Goal: Feedback & Contribution: Submit feedback/report problem

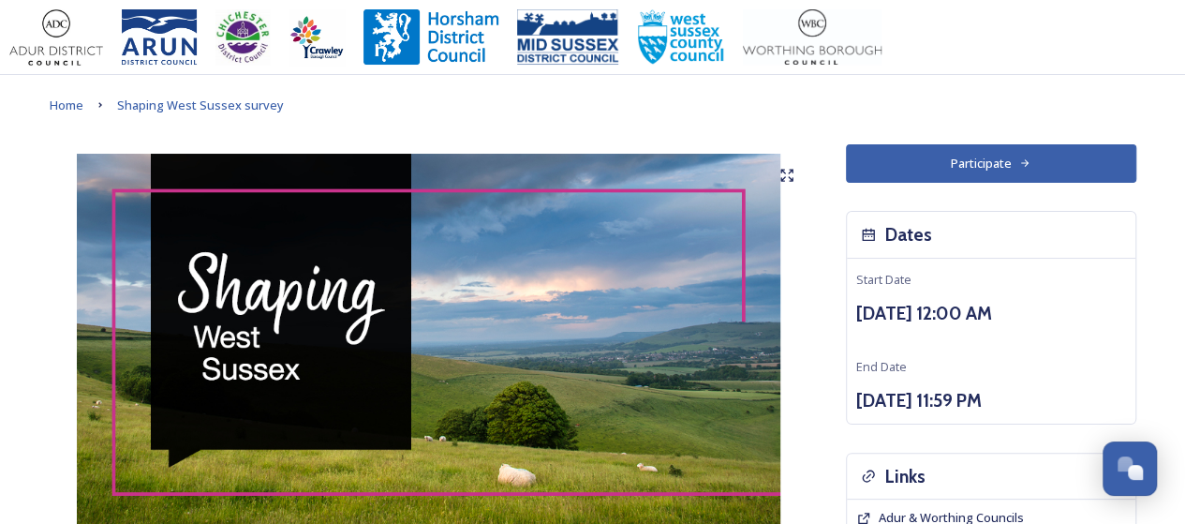
click at [975, 149] on button "Participate" at bounding box center [991, 163] width 290 height 38
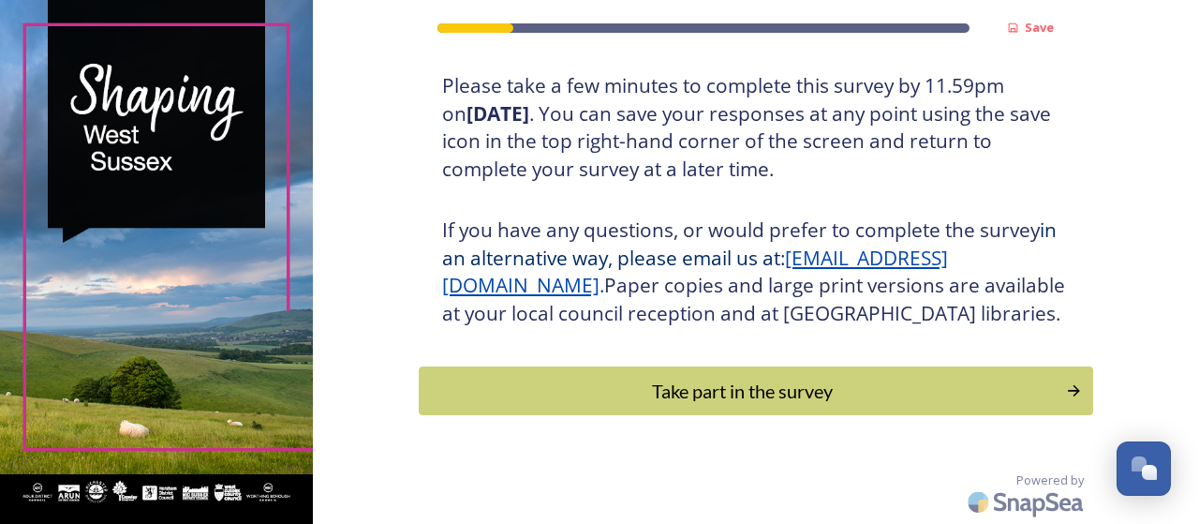
scroll to position [375, 0]
click at [760, 391] on div "Take part in the survey" at bounding box center [742, 390] width 627 height 28
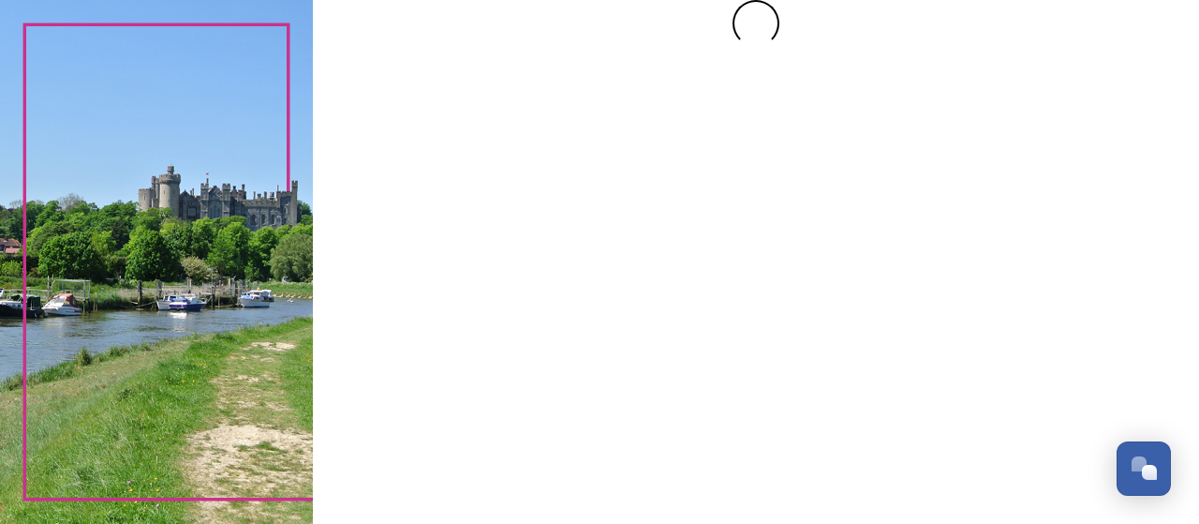
scroll to position [0, 0]
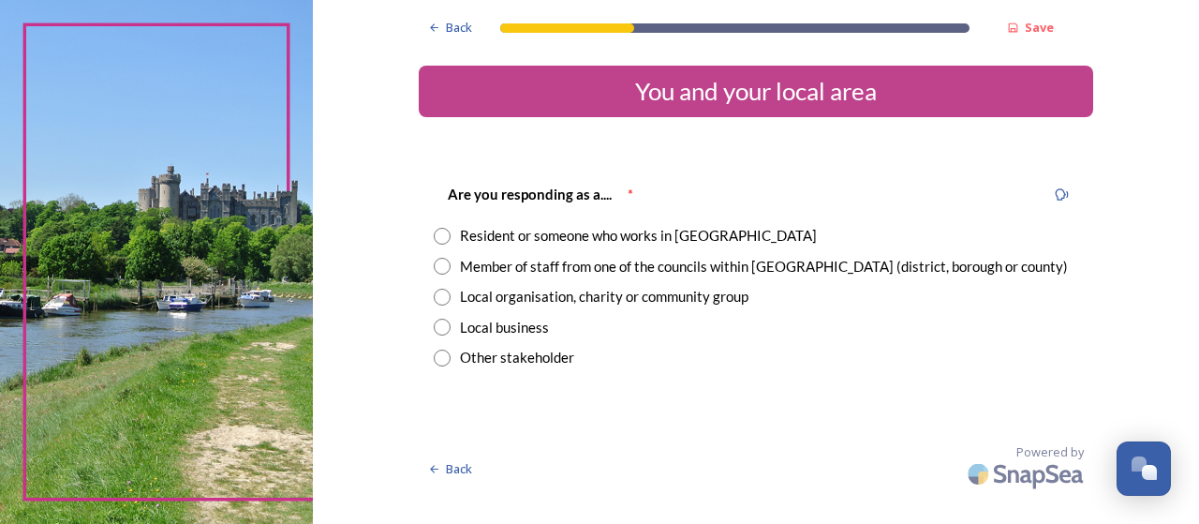
click at [669, 240] on div "Resident or someone who works in [GEOGRAPHIC_DATA]" at bounding box center [638, 236] width 357 height 22
radio input "true"
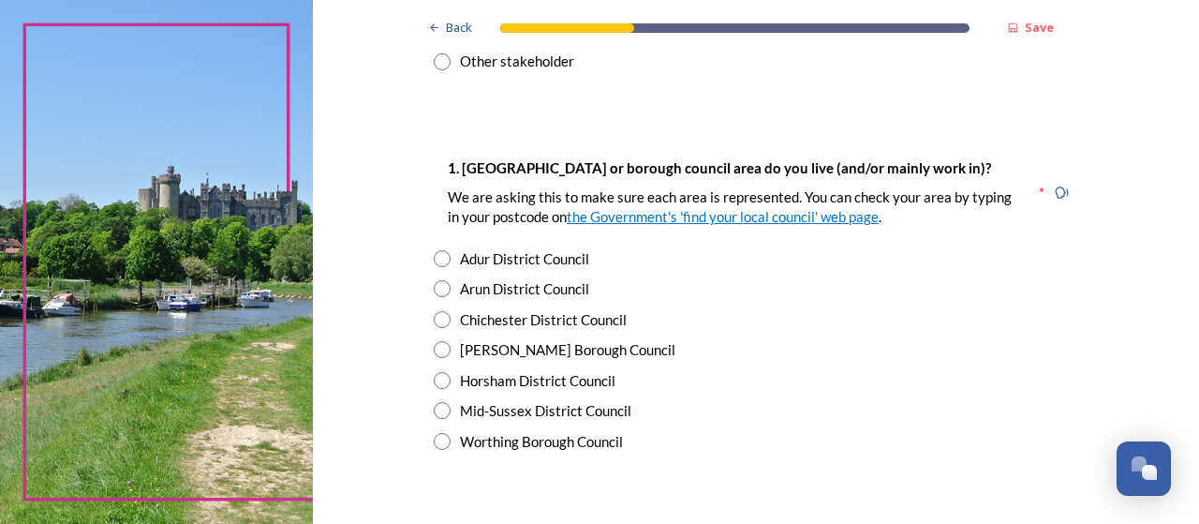
scroll to position [297, 0]
click at [561, 263] on div "Adur District Council" at bounding box center [524, 258] width 129 height 22
radio input "true"
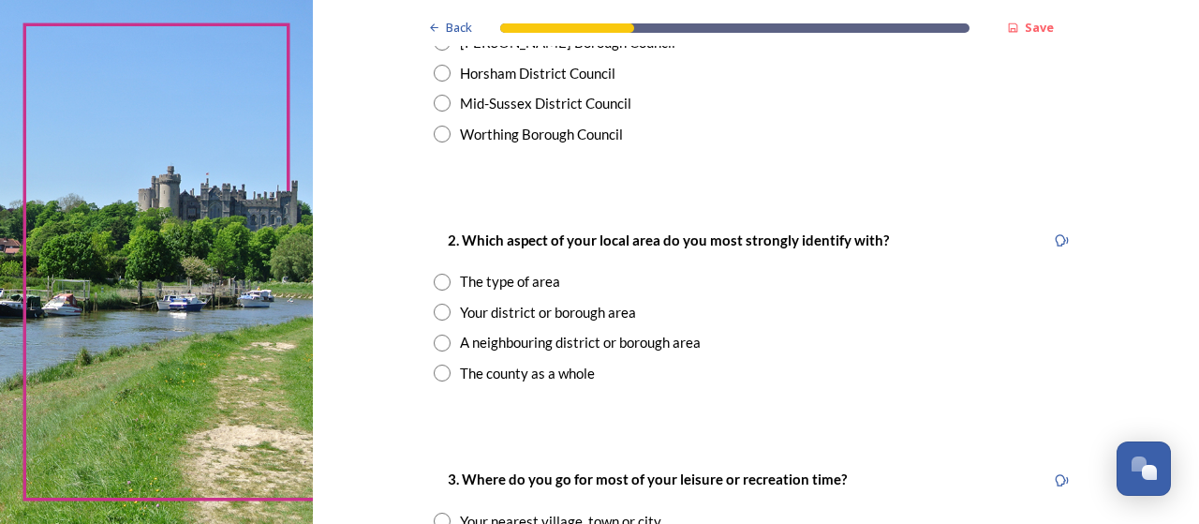
scroll to position [605, 0]
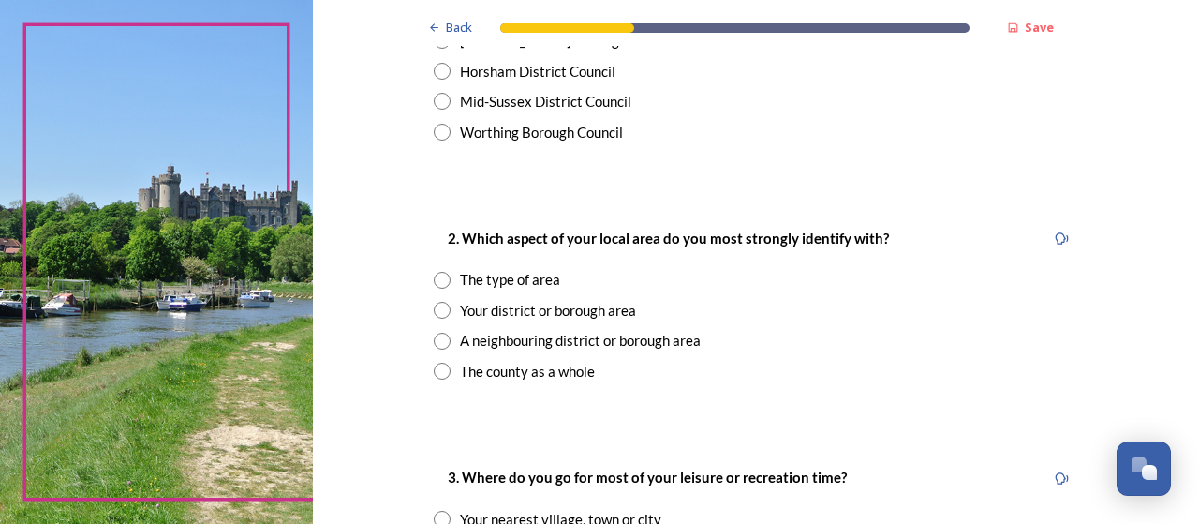
click at [568, 377] on div "The county as a whole" at bounding box center [527, 372] width 135 height 22
radio input "true"
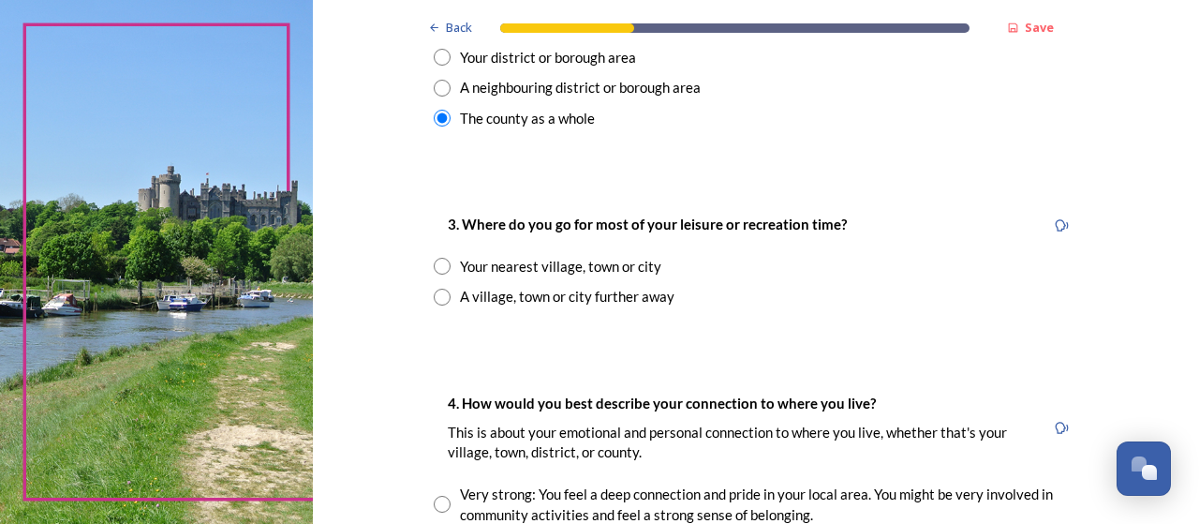
scroll to position [873, 0]
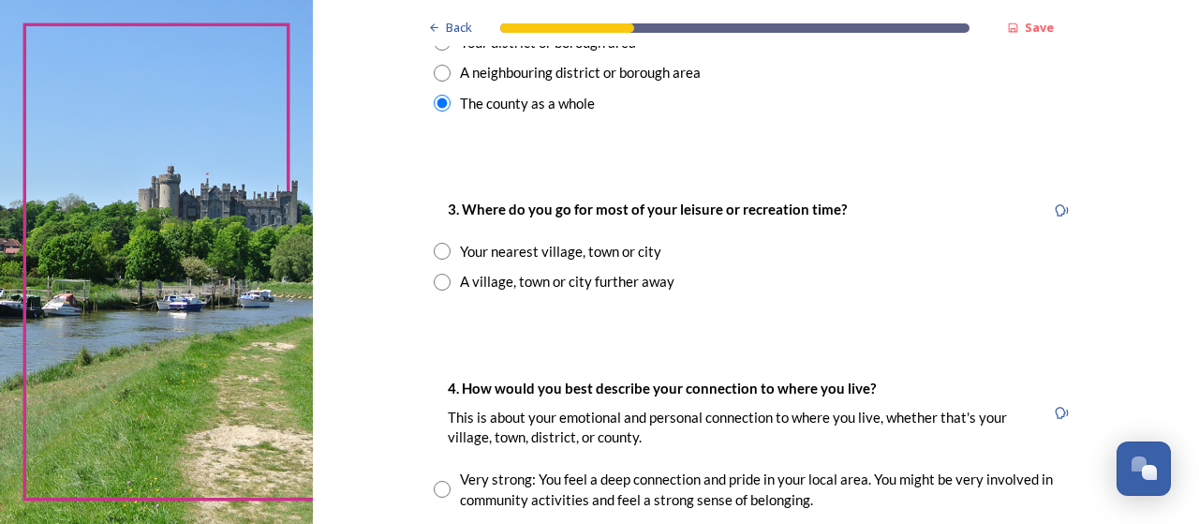
click at [645, 289] on div "A village, town or city further away" at bounding box center [567, 282] width 214 height 22
radio input "true"
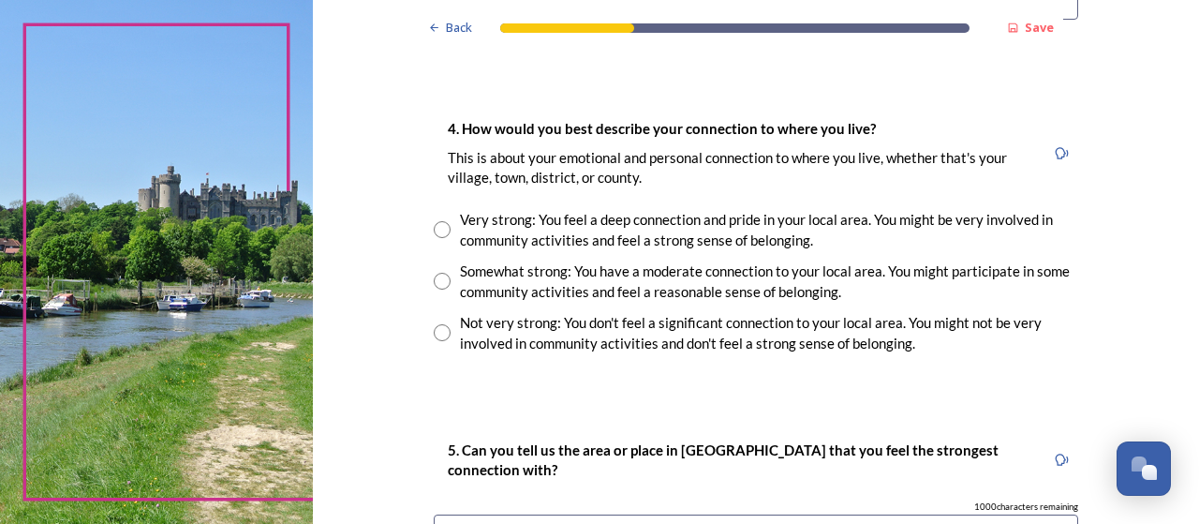
scroll to position [1341, 0]
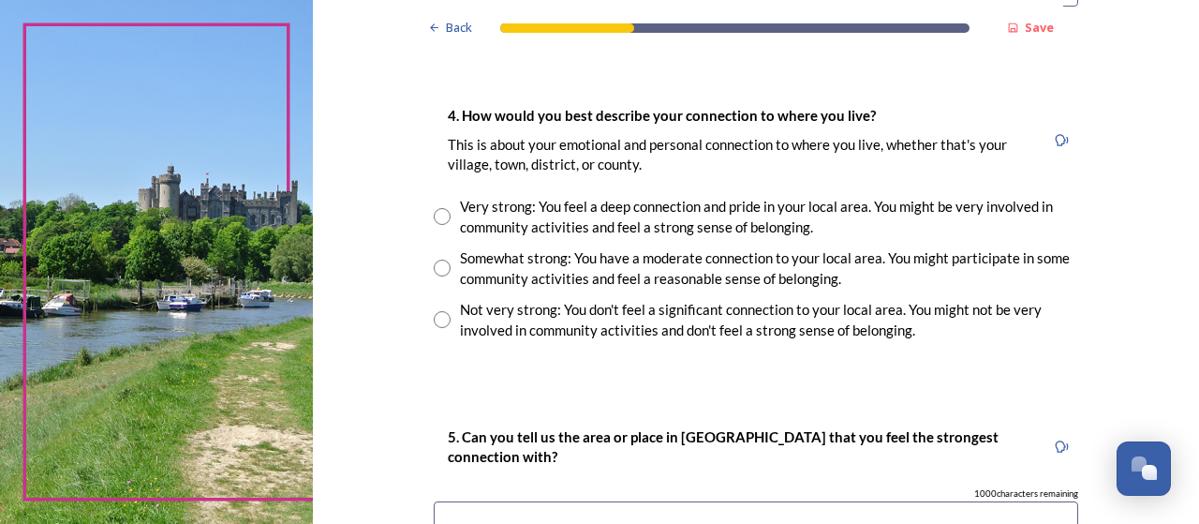
click at [738, 210] on div "Very strong: You feel a deep connection and pride in your local area. You might…" at bounding box center [769, 217] width 618 height 42
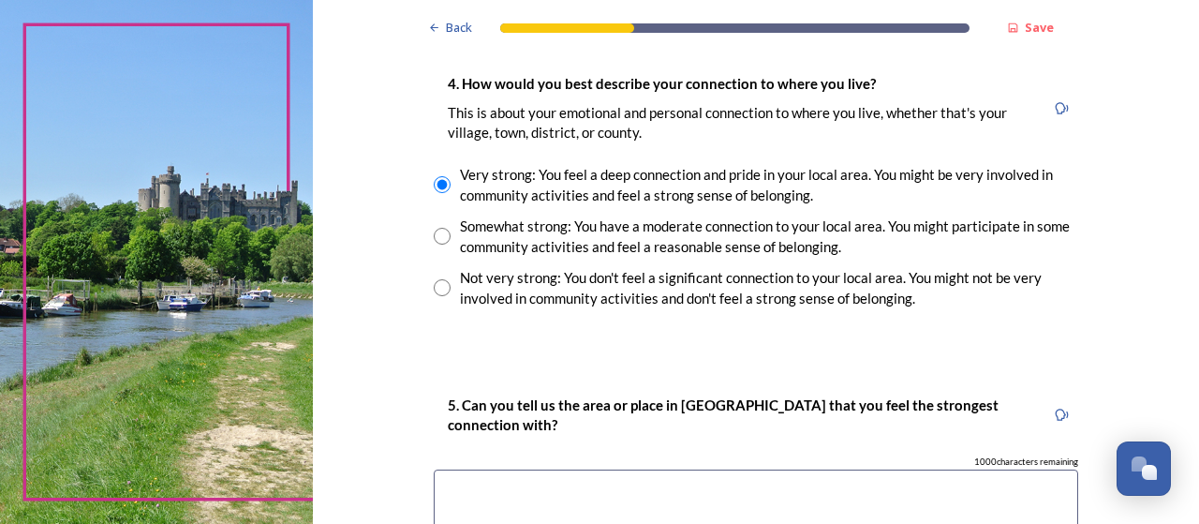
scroll to position [1379, 0]
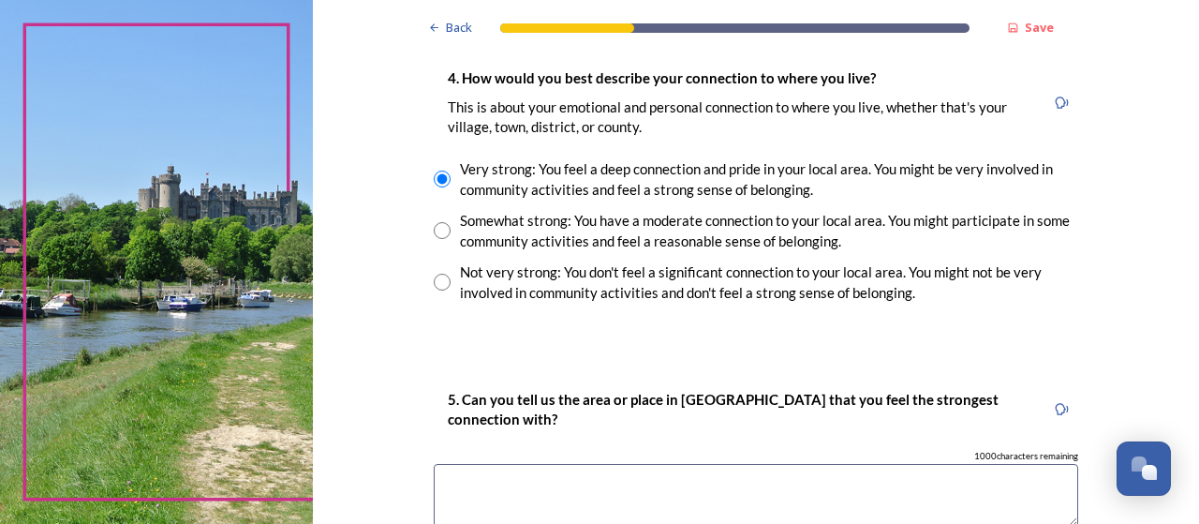
click at [725, 230] on div "Somewhat strong: You have a moderate connection to your local area. You might p…" at bounding box center [769, 231] width 618 height 42
radio input "false"
radio input "true"
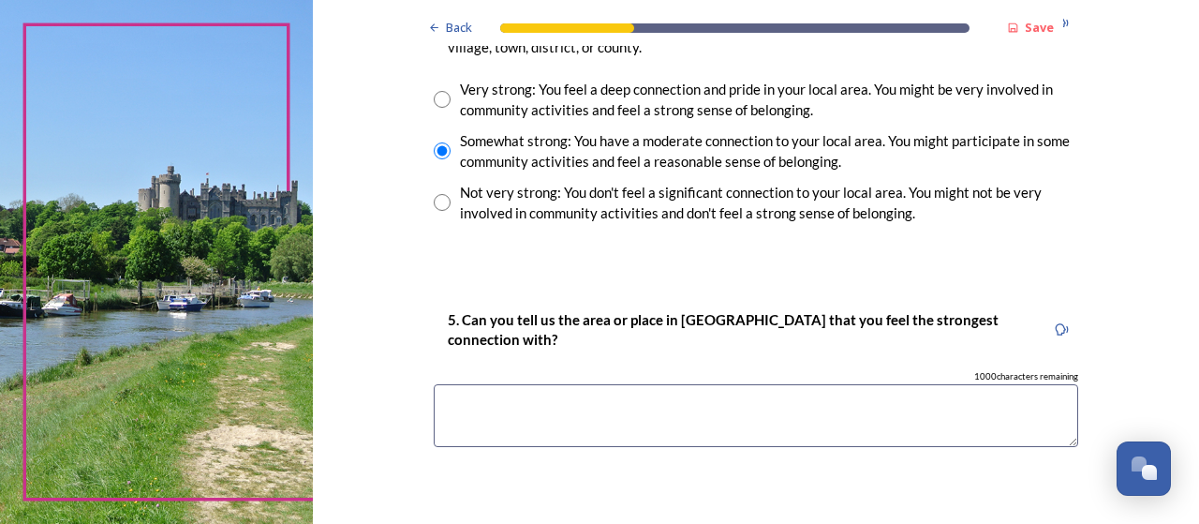
scroll to position [1467, 0]
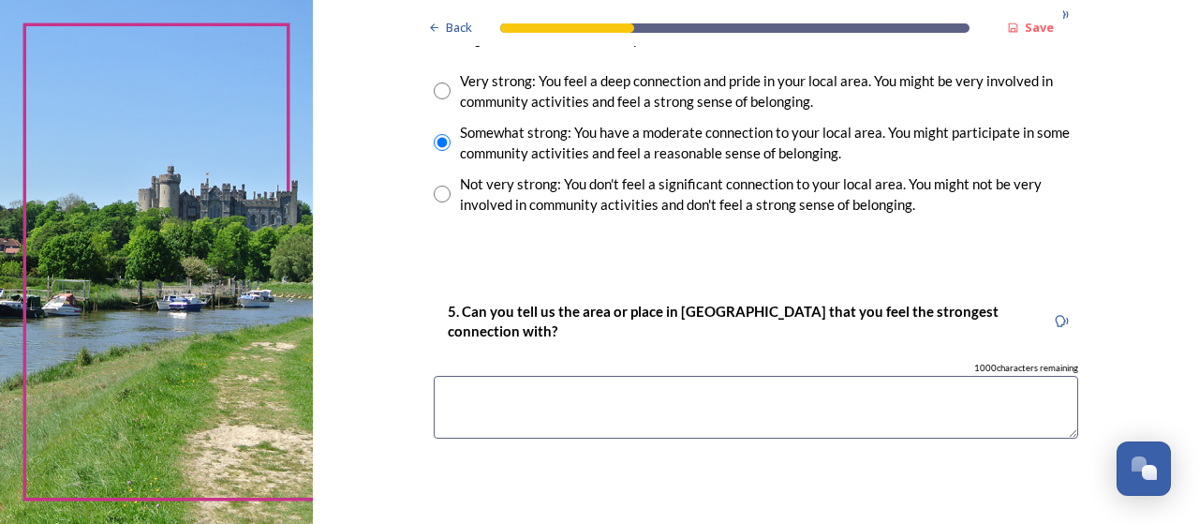
click at [643, 403] on textarea at bounding box center [756, 407] width 644 height 63
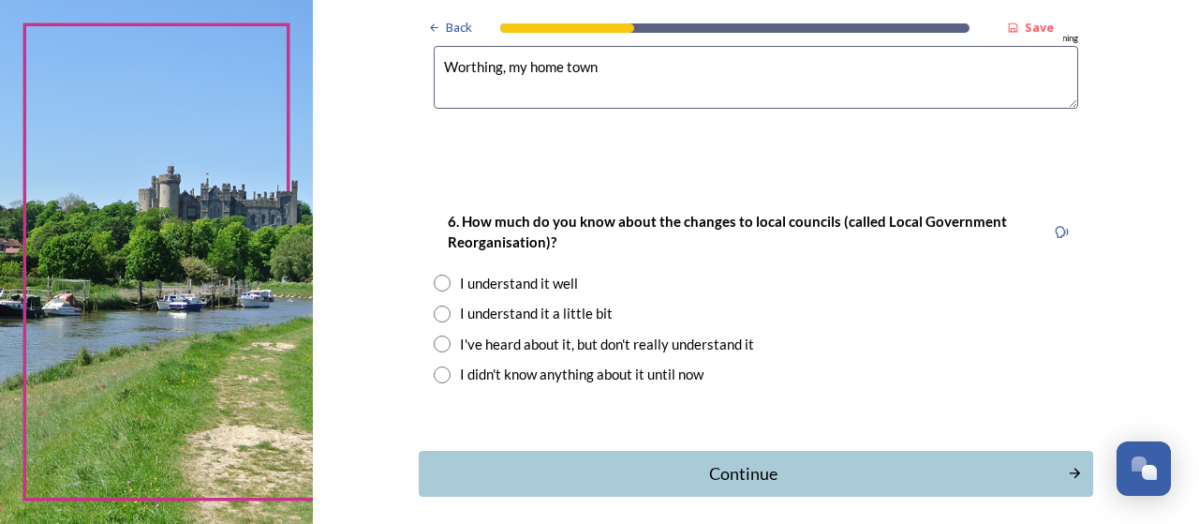
scroll to position [1797, 0]
type textarea "Worthing, my home town"
click at [698, 347] on div "I've heard about it, but don't really understand it" at bounding box center [607, 343] width 294 height 22
radio input "true"
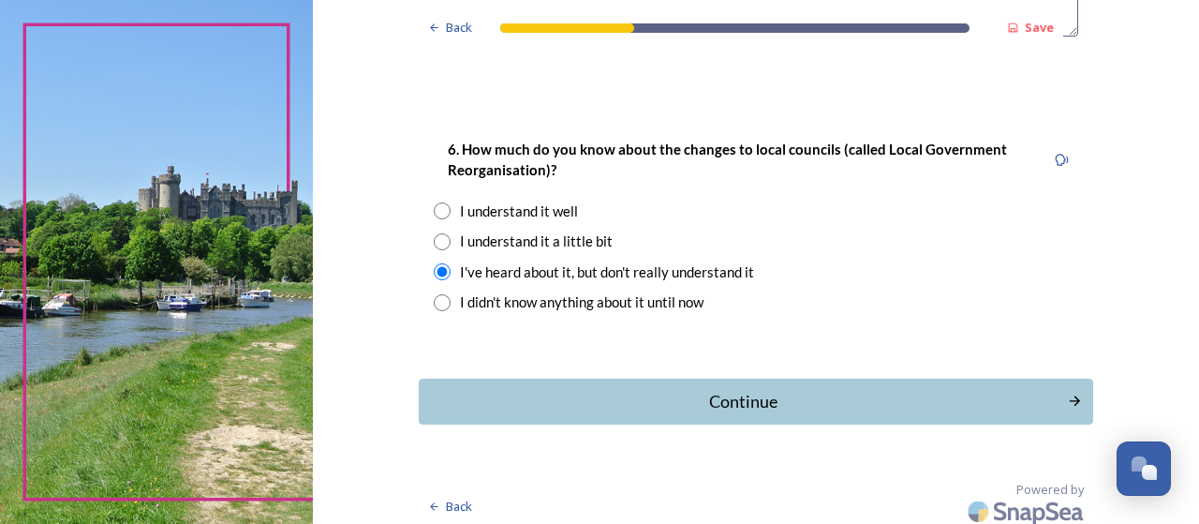
scroll to position [1875, 0]
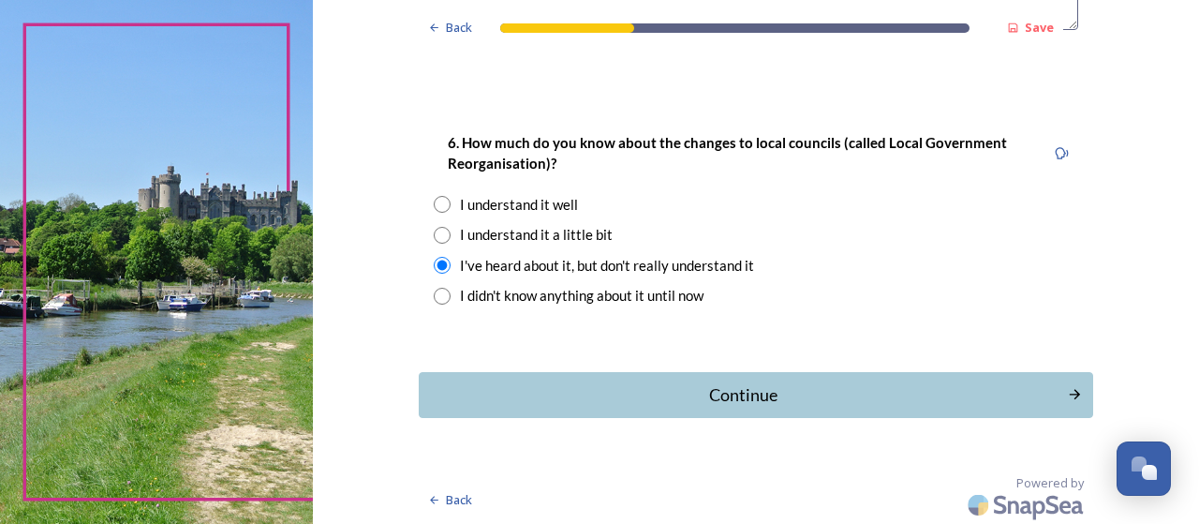
click at [775, 400] on div "Continue" at bounding box center [743, 394] width 628 height 25
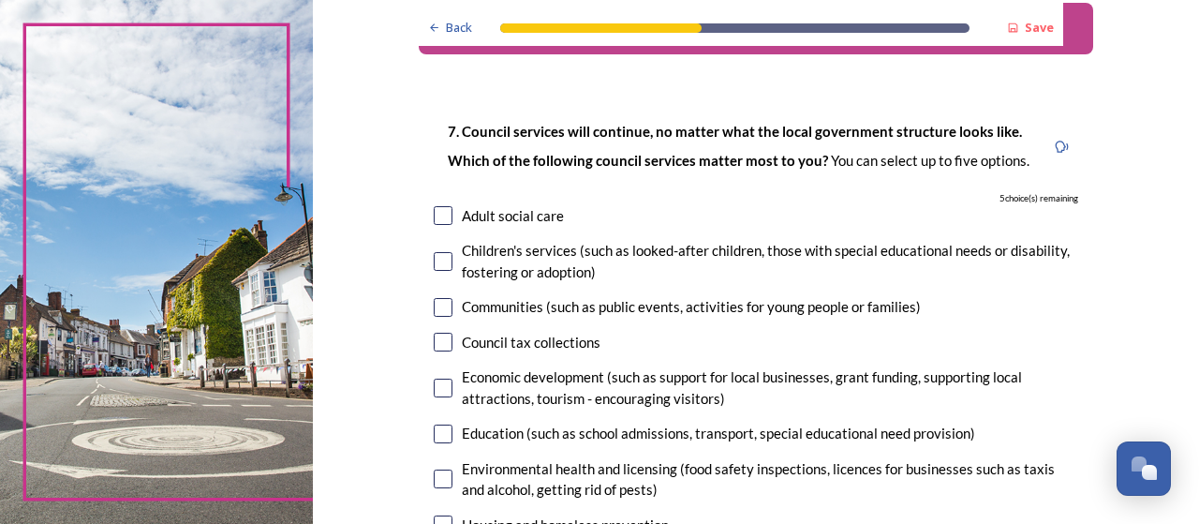
scroll to position [78, 0]
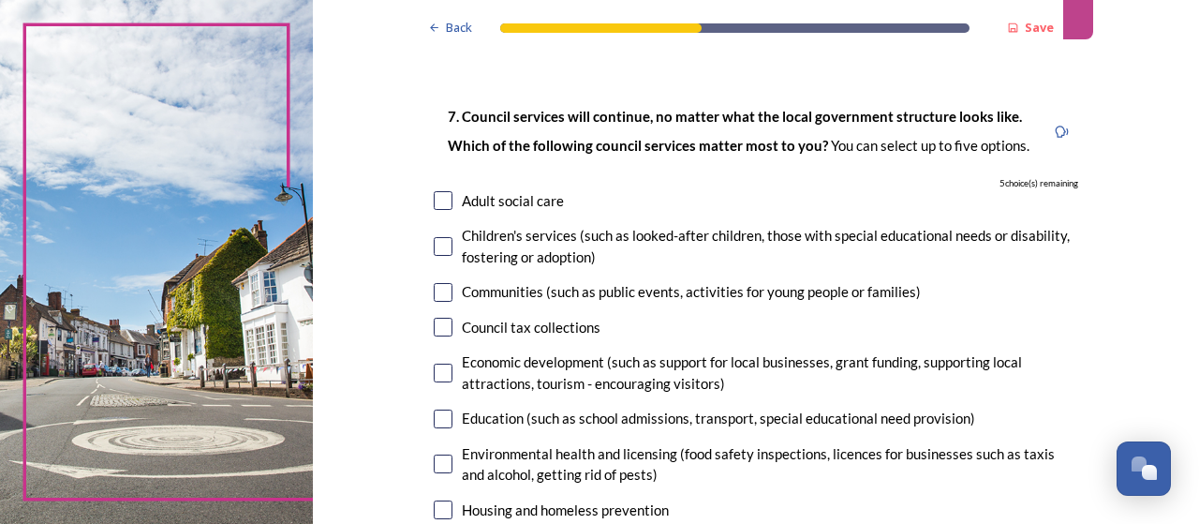
click at [548, 196] on div "Adult social care" at bounding box center [513, 201] width 102 height 22
checkbox input "true"
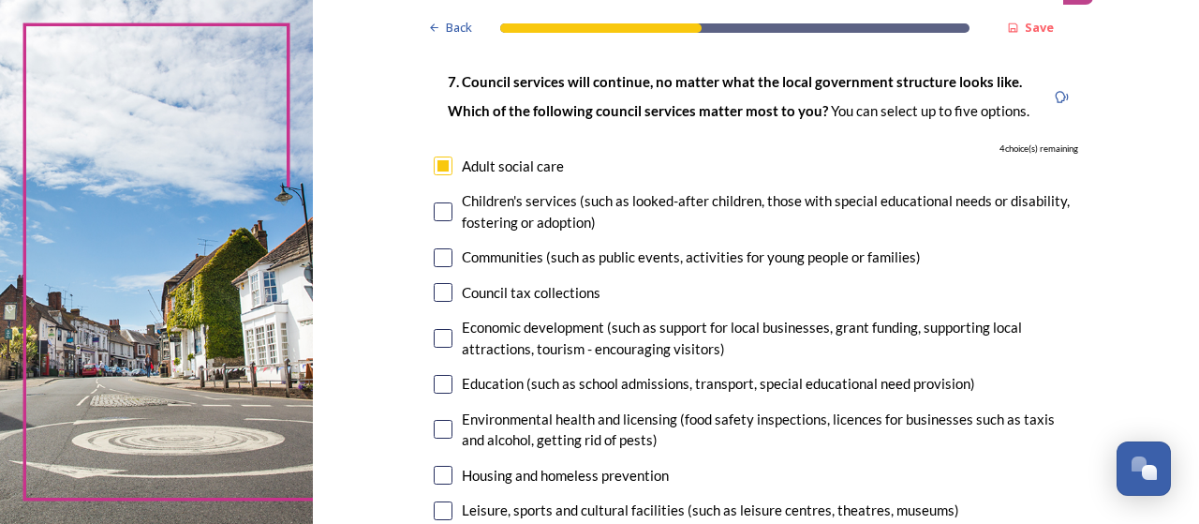
scroll to position [126, 0]
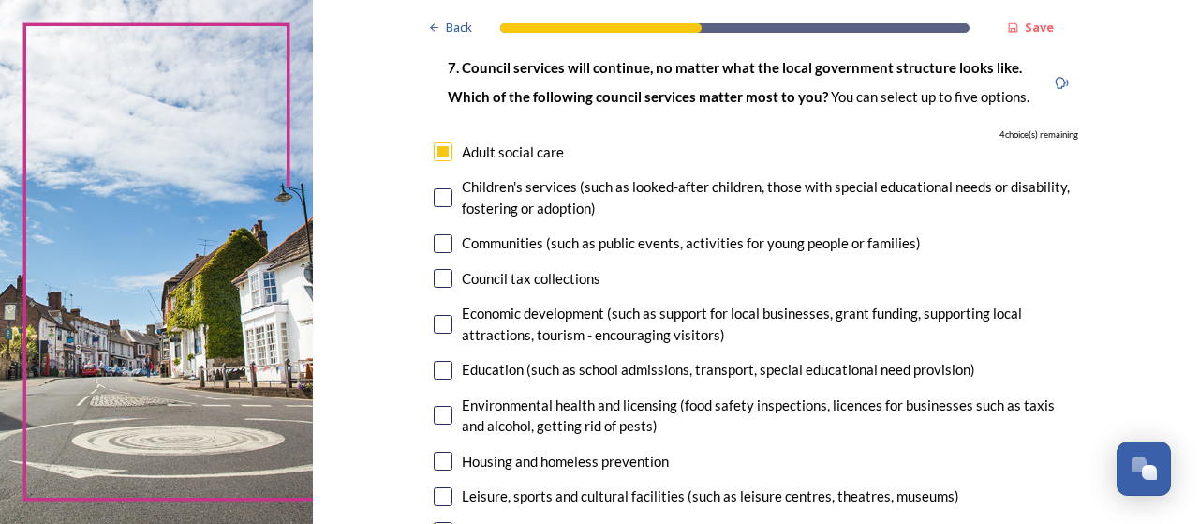
click at [716, 247] on div "Communities (such as public events, activities for young people or families)" at bounding box center [691, 243] width 459 height 22
checkbox input "true"
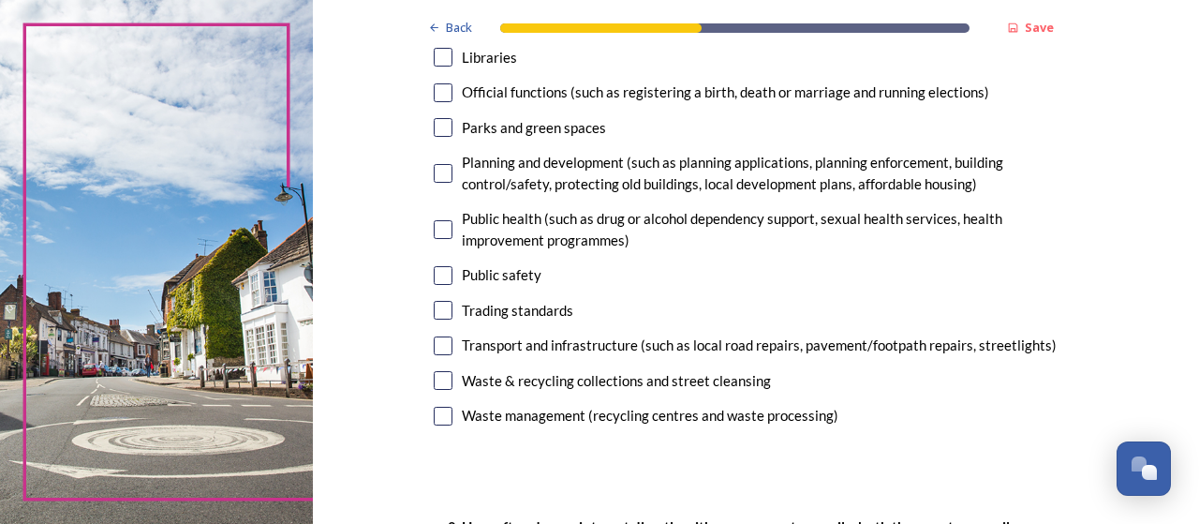
scroll to position [612, 0]
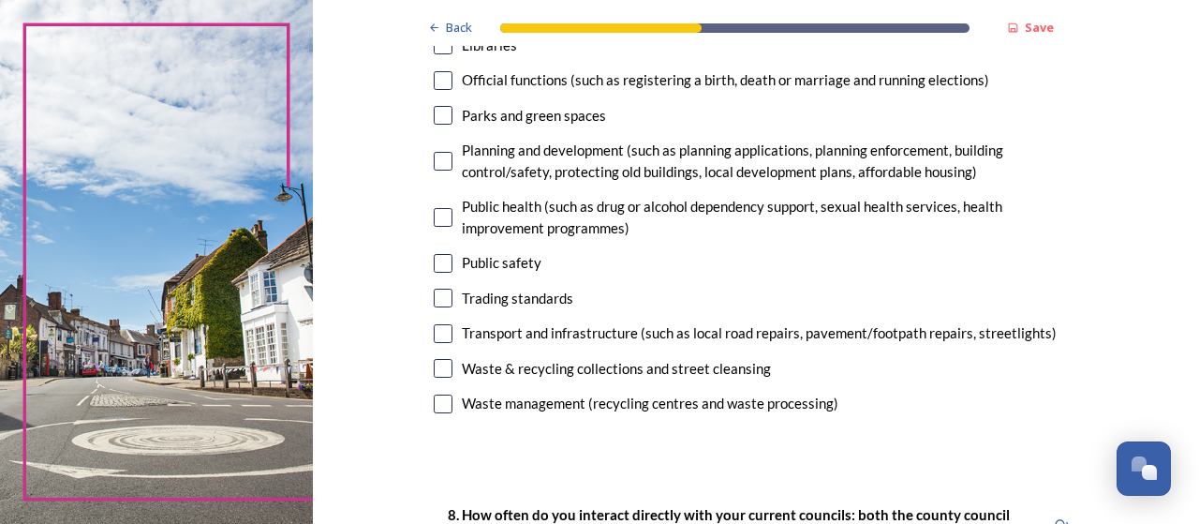
click at [547, 409] on div "Waste management (recycling centres and waste processing)" at bounding box center [650, 403] width 376 height 22
checkbox input "true"
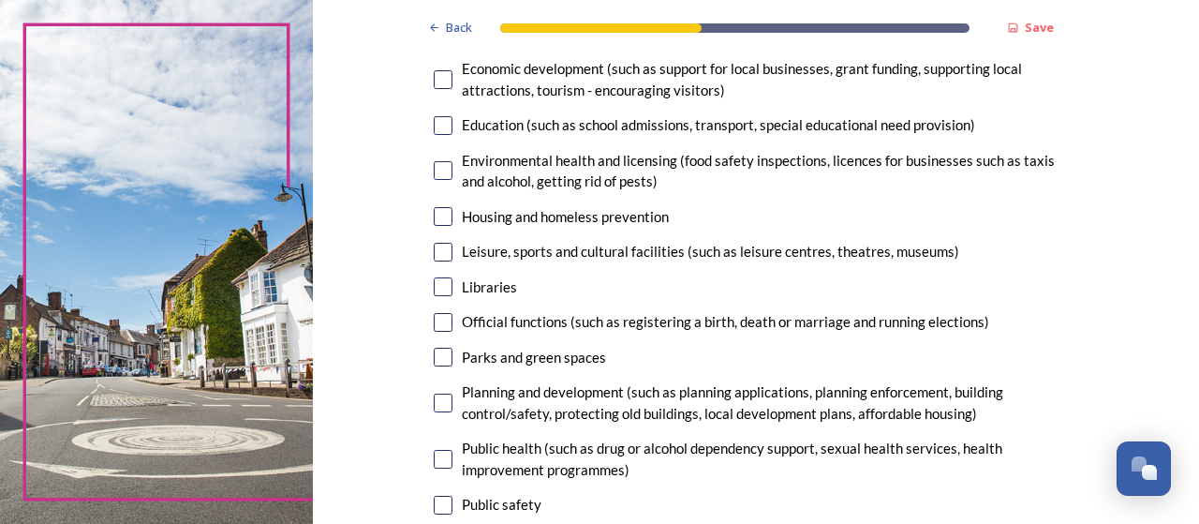
scroll to position [372, 0]
click at [701, 253] on div "Leisure, sports and cultural facilities (such as leisure centres, theatres, mus…" at bounding box center [710, 251] width 497 height 22
checkbox input "true"
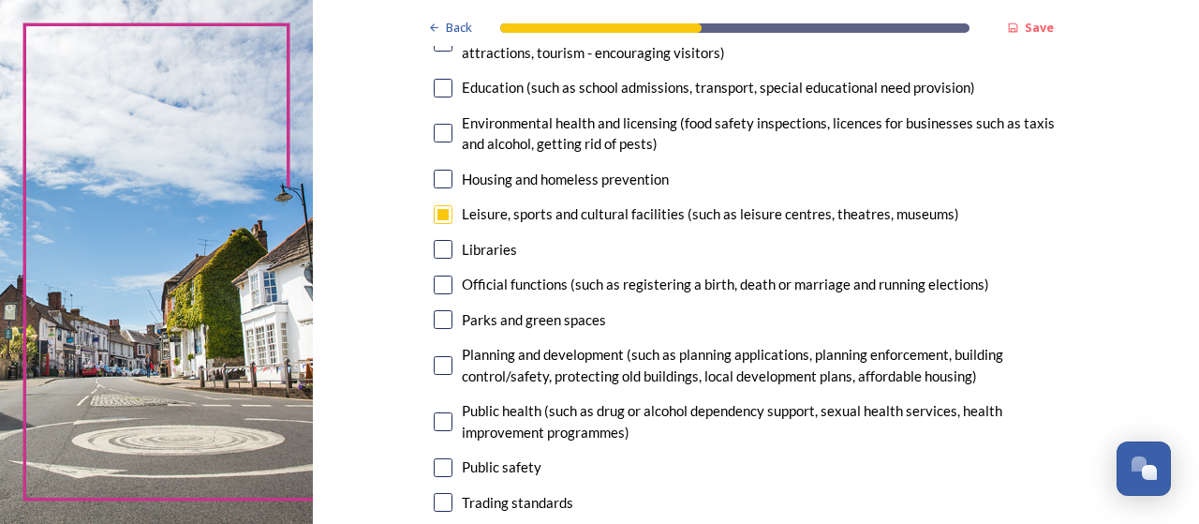
scroll to position [427, 0]
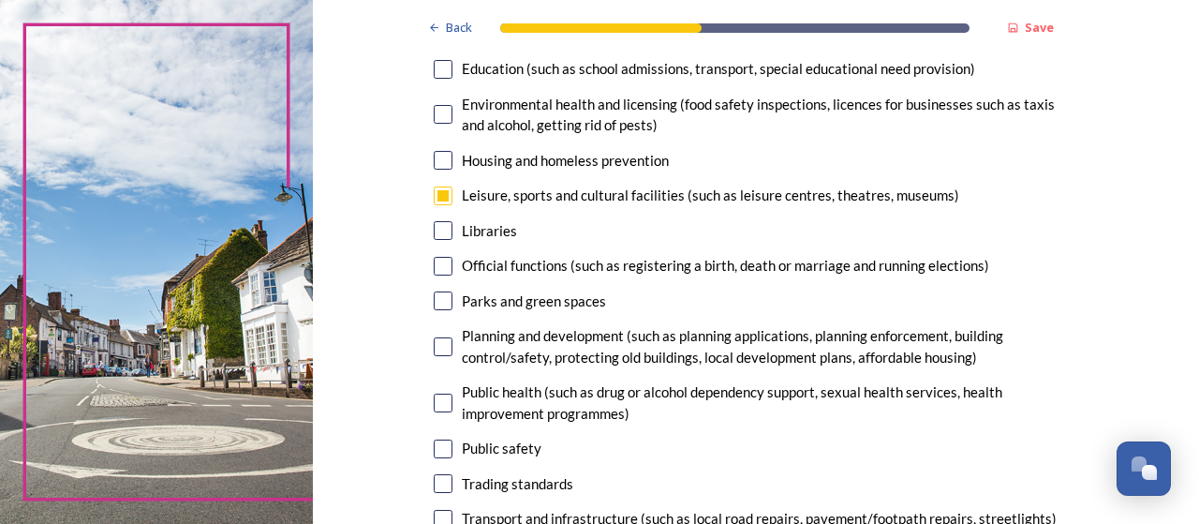
click at [594, 303] on div "Parks and green spaces" at bounding box center [534, 301] width 144 height 22
checkbox input "true"
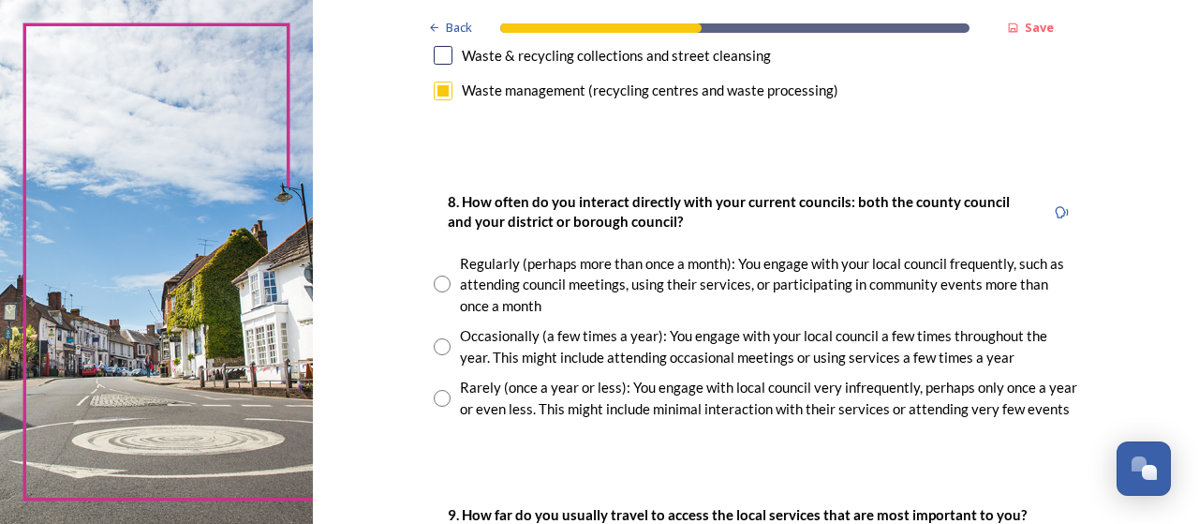
scroll to position [946, 0]
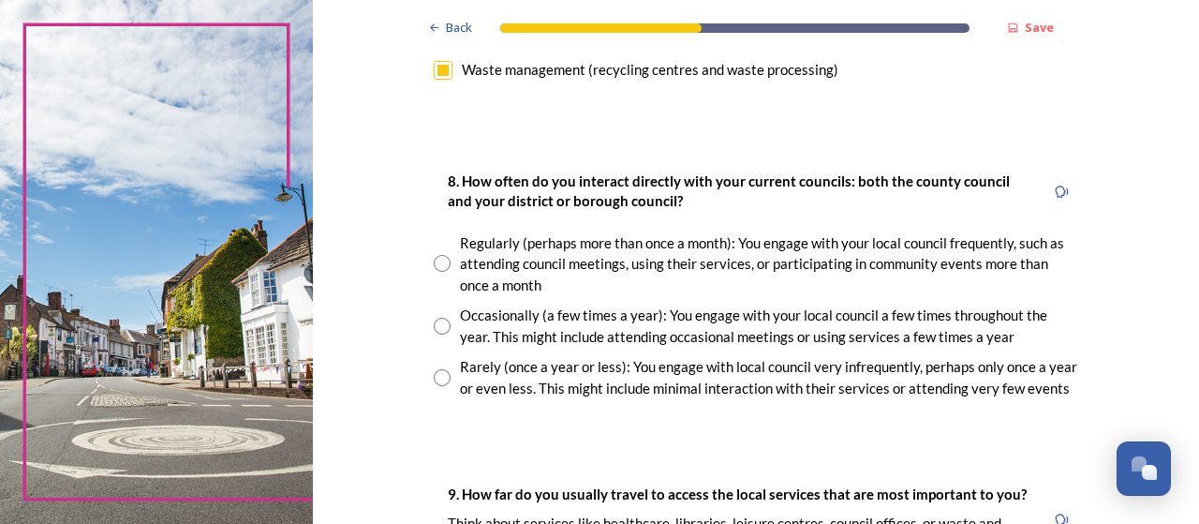
click at [659, 372] on div "Rarely (once a year or less): You engage with local council very infrequently, …" at bounding box center [769, 377] width 618 height 42
radio input "true"
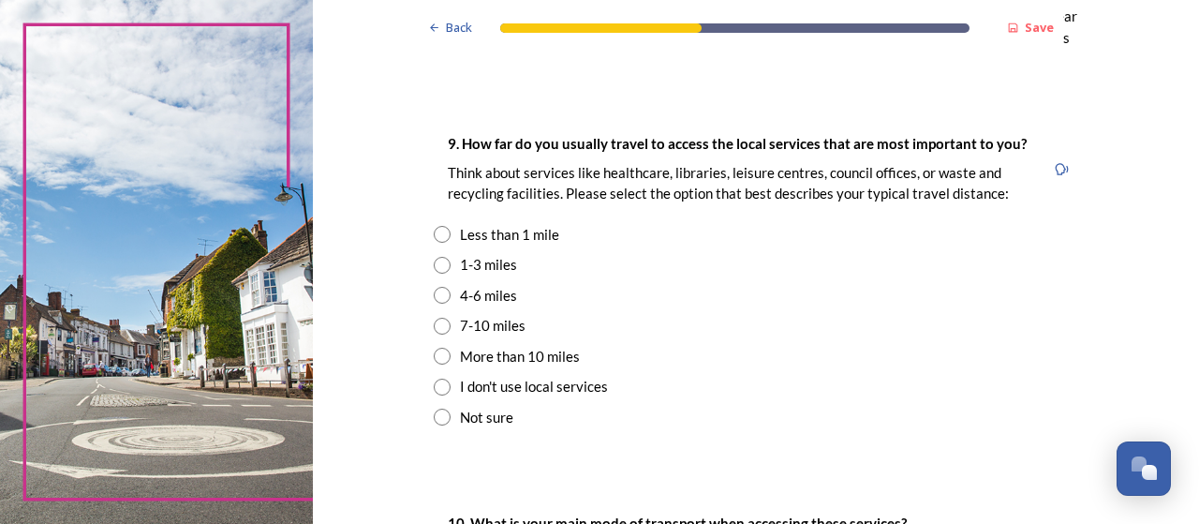
scroll to position [1305, 0]
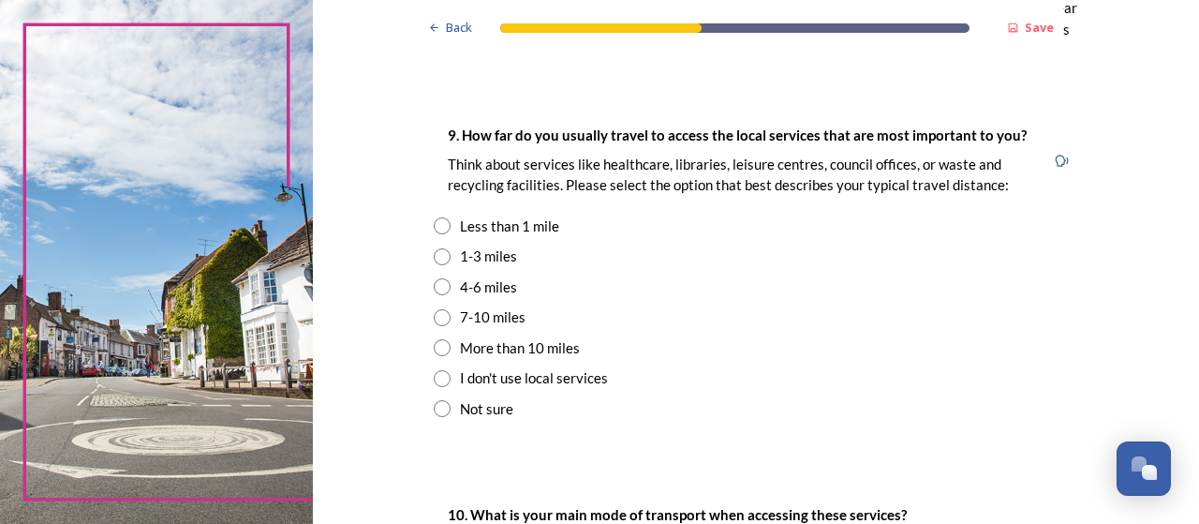
click at [499, 261] on div "1-3 miles" at bounding box center [488, 256] width 57 height 22
radio input "true"
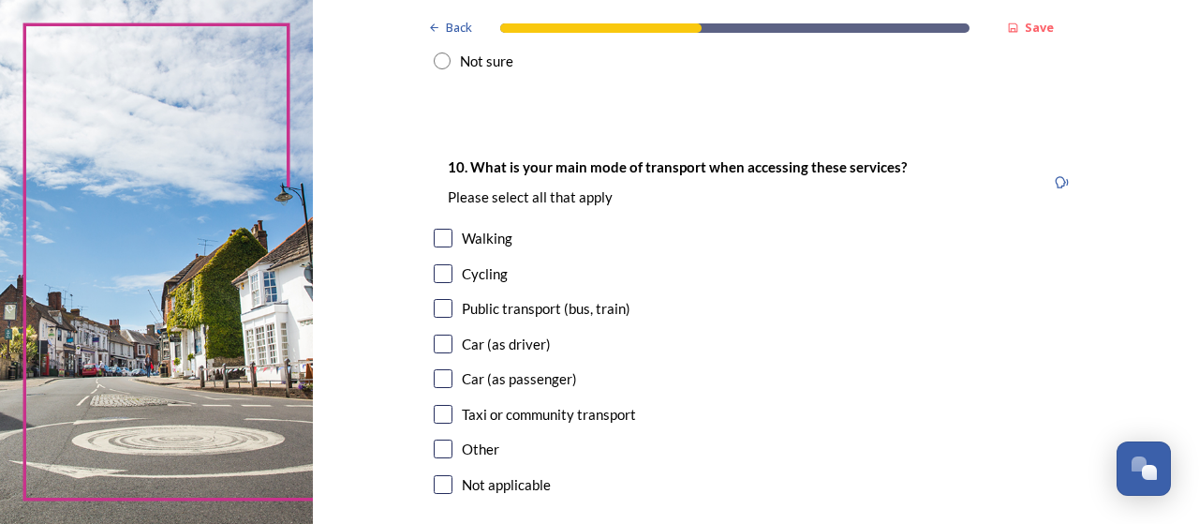
scroll to position [1654, 0]
click at [534, 345] on div "Car (as driver)" at bounding box center [506, 343] width 89 height 22
checkbox input "true"
click at [498, 243] on div "Walking" at bounding box center [487, 237] width 51 height 22
checkbox input "true"
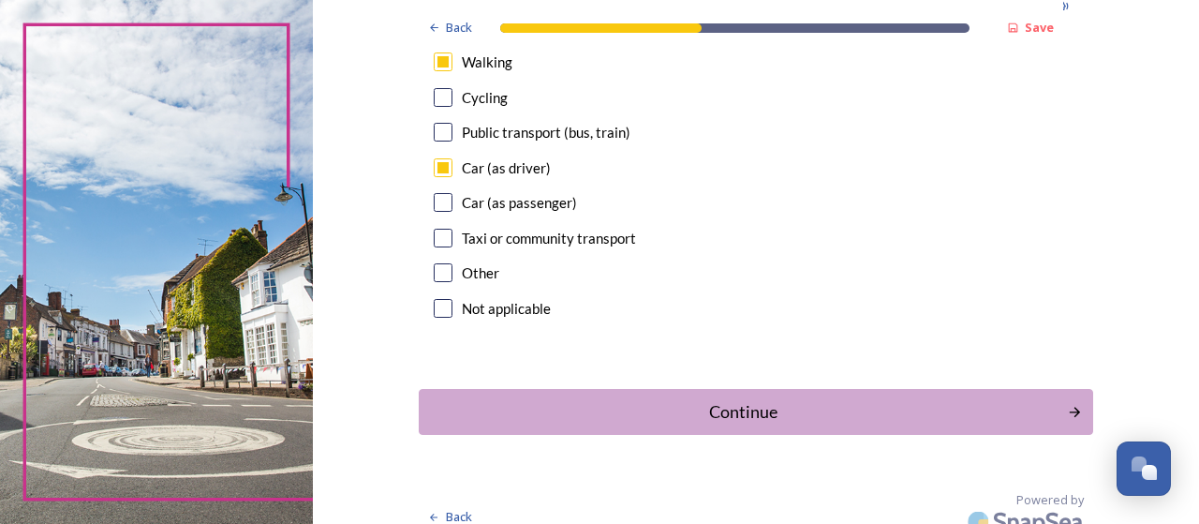
scroll to position [1838, 0]
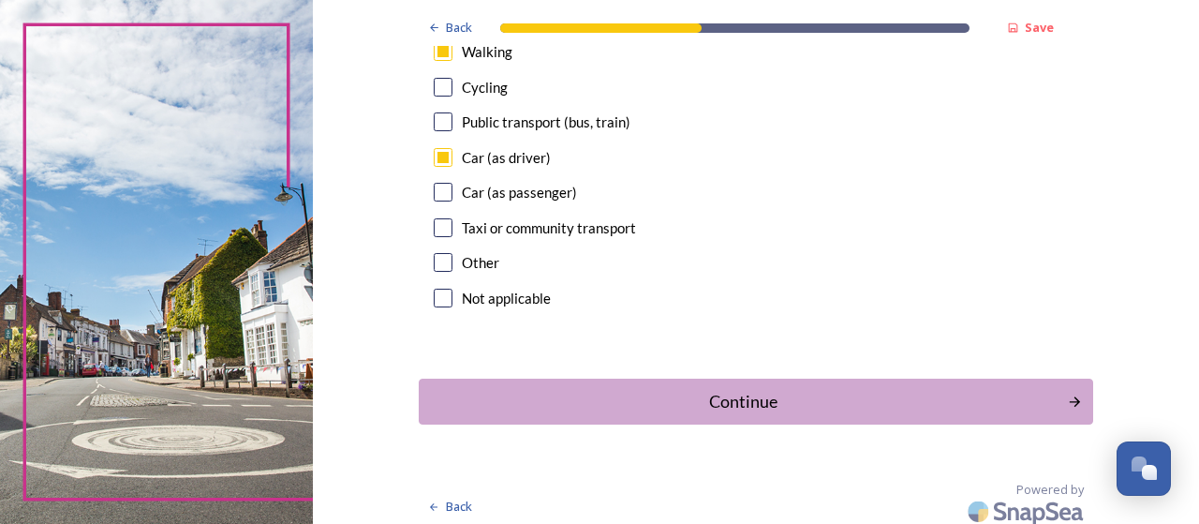
click at [786, 404] on div "Continue" at bounding box center [743, 401] width 628 height 25
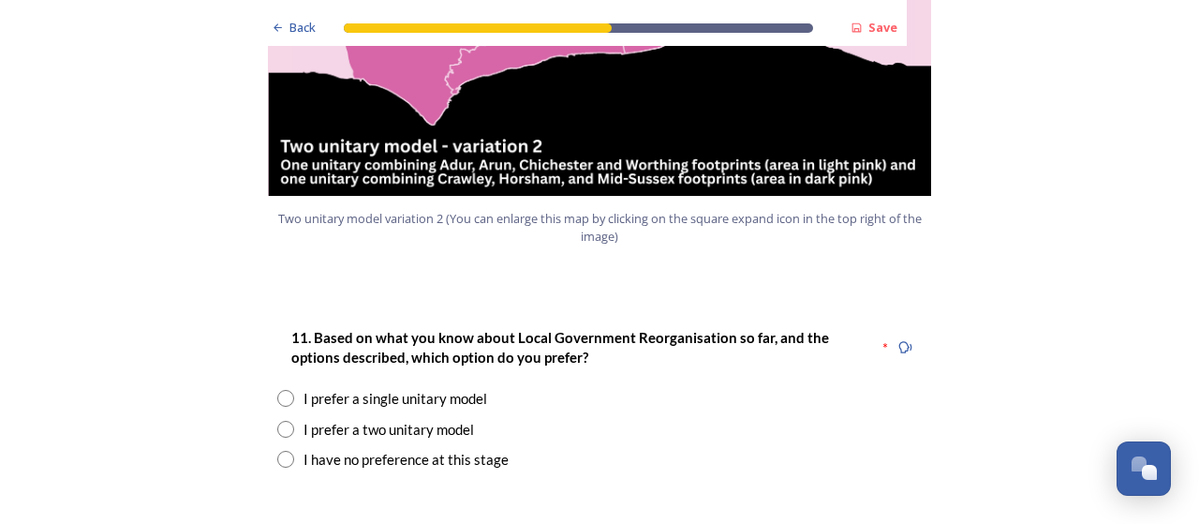
scroll to position [2304, 0]
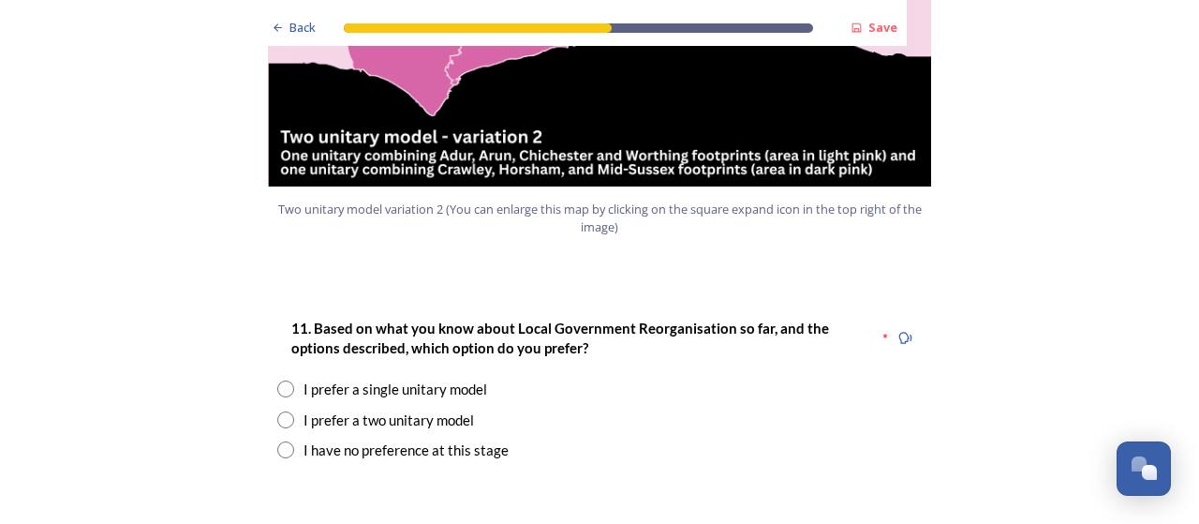
click at [438, 409] on div "I prefer a two unitary model" at bounding box center [388, 420] width 170 height 22
radio input "true"
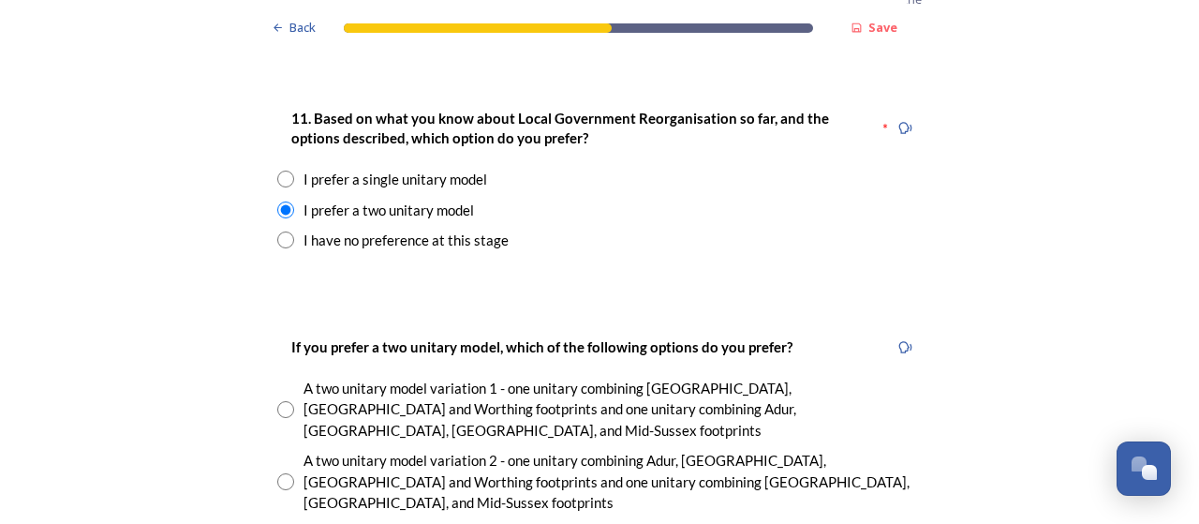
scroll to position [2516, 0]
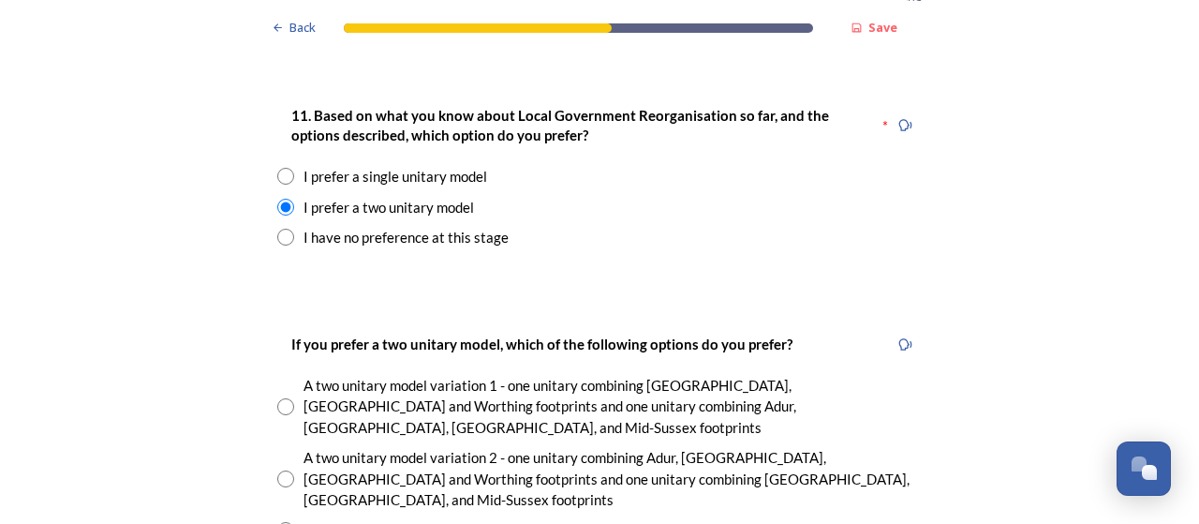
click at [724, 447] on div "A two unitary model variation 2 - one unitary combining Adur, Arun, Chichester …" at bounding box center [612, 479] width 618 height 64
radio input "true"
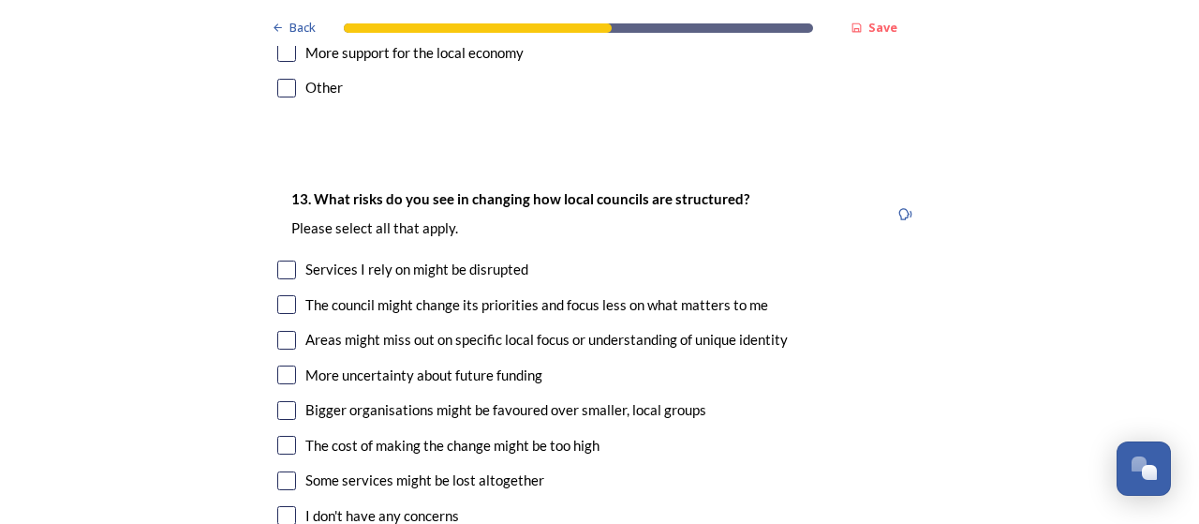
scroll to position [3912, 0]
click at [489, 258] on div "Services I rely on might be disrupted" at bounding box center [416, 269] width 223 height 22
checkbox input "true"
click at [734, 293] on div "The council might change its priorities and focus less on what matters to me" at bounding box center [536, 304] width 463 height 22
checkbox input "true"
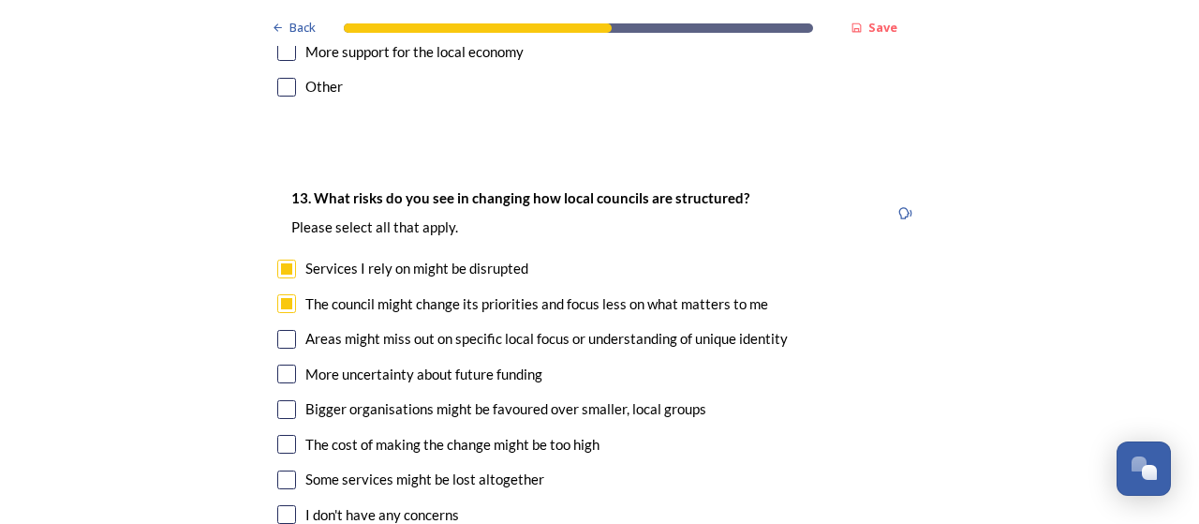
click at [746, 328] on div "Areas might miss out on specific local focus or understanding of unique identity" at bounding box center [546, 339] width 482 height 22
checkbox input "true"
click at [548, 363] on div "More uncertainty about future funding" at bounding box center [599, 374] width 644 height 22
checkbox input "true"
click at [609, 398] on div "Bigger organisations might be favoured over smaller, local groups" at bounding box center [505, 409] width 401 height 22
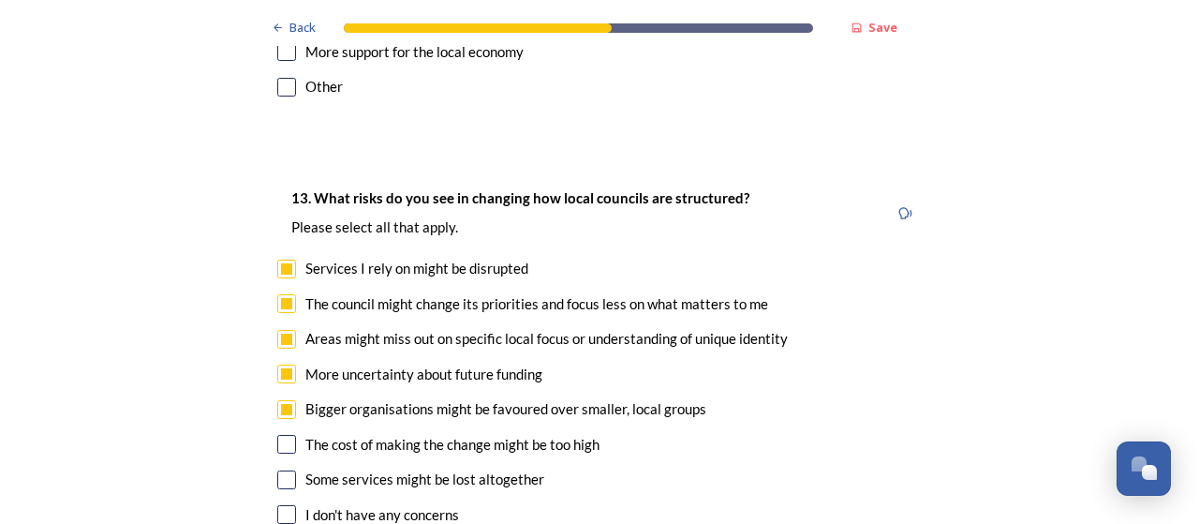
checkbox input "true"
click at [556, 434] on div "The cost of making the change might be too high" at bounding box center [452, 445] width 294 height 22
checkbox input "true"
click at [504, 468] on div "Some services might be lost altogether" at bounding box center [424, 479] width 239 height 22
checkbox input "true"
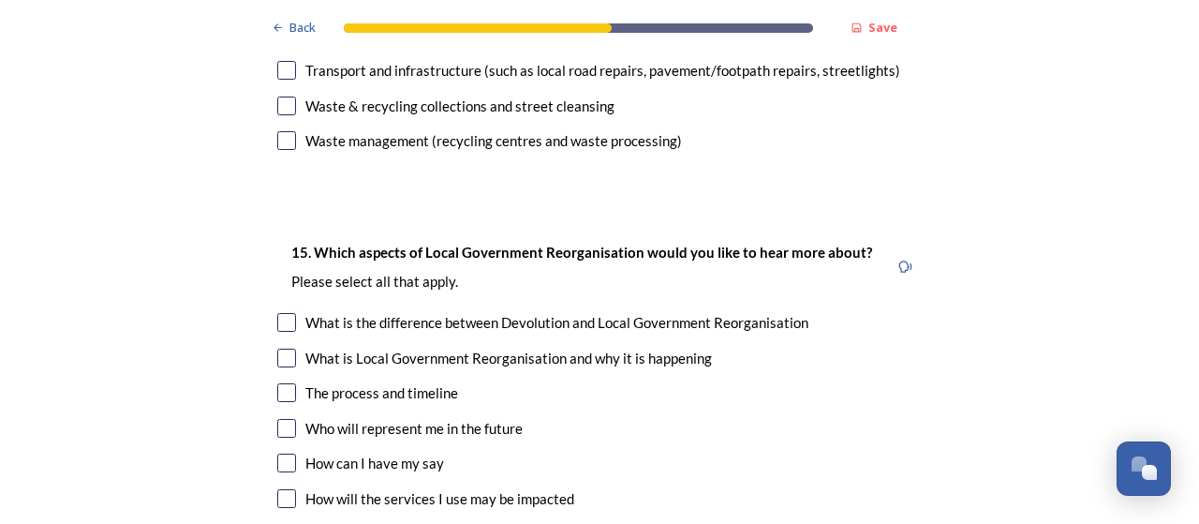
scroll to position [5293, 0]
click at [665, 347] on div "What is Local Government Reorganisation and why it is happening" at bounding box center [508, 358] width 406 height 22
checkbox input "true"
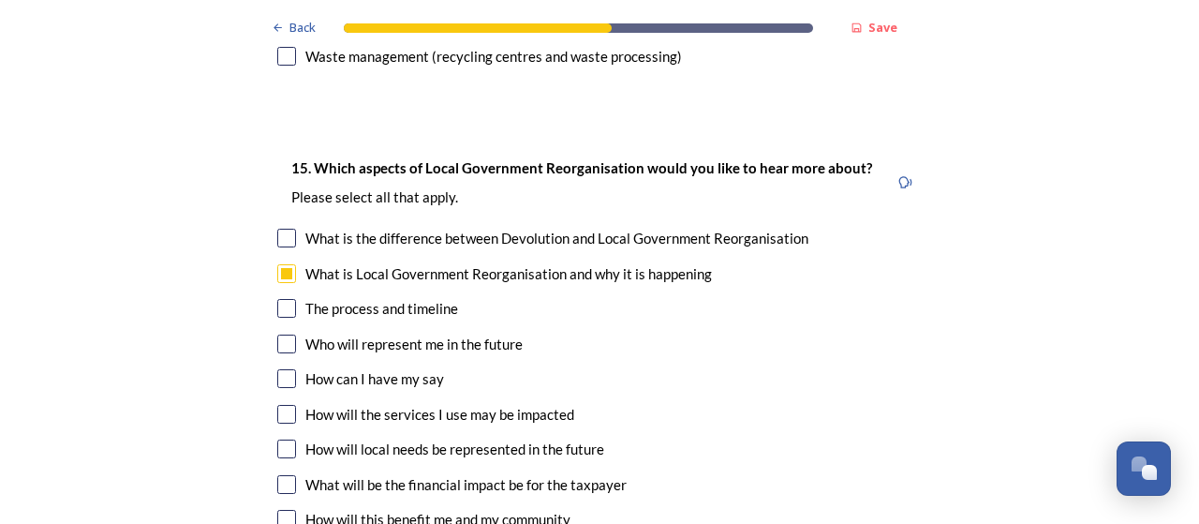
scroll to position [5378, 0]
click at [586, 437] on div "How will local needs be represented in the future" at bounding box center [454, 448] width 299 height 22
checkbox input "true"
click at [604, 473] on div "What will be the financial impact be for the taxpayer" at bounding box center [465, 484] width 321 height 22
checkbox input "true"
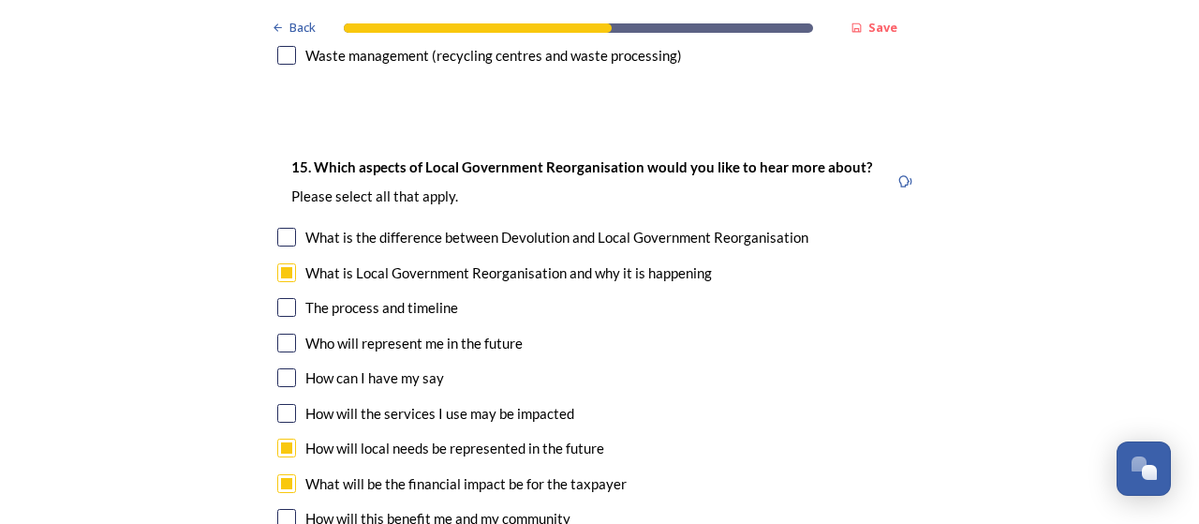
click at [551, 508] on div "How will this benefit me and my community" at bounding box center [437, 519] width 265 height 22
checkbox input "true"
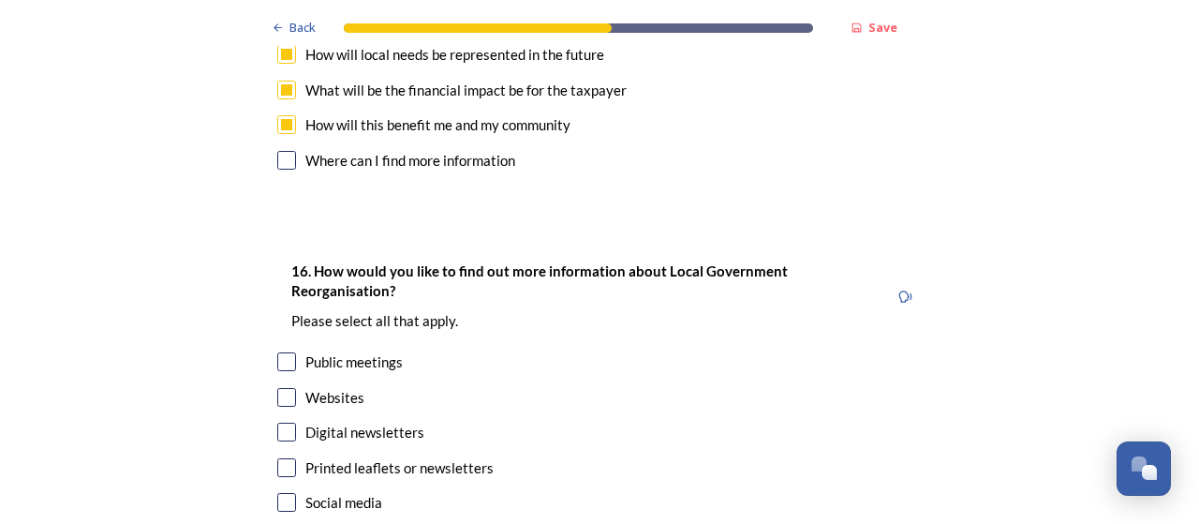
scroll to position [5777, 0]
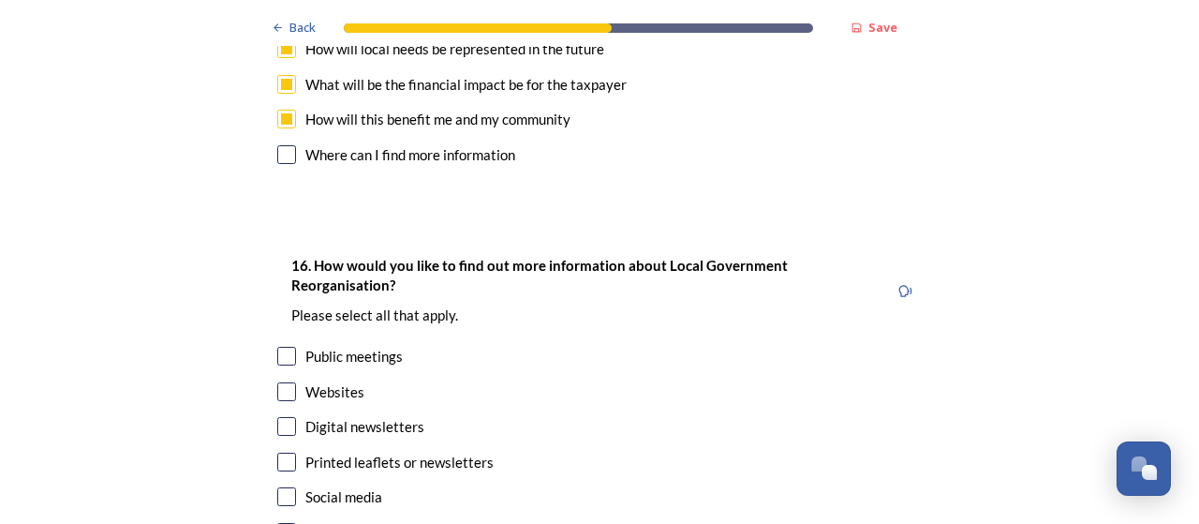
click at [397, 416] on div "Digital newsletters" at bounding box center [364, 427] width 119 height 22
checkbox input "true"
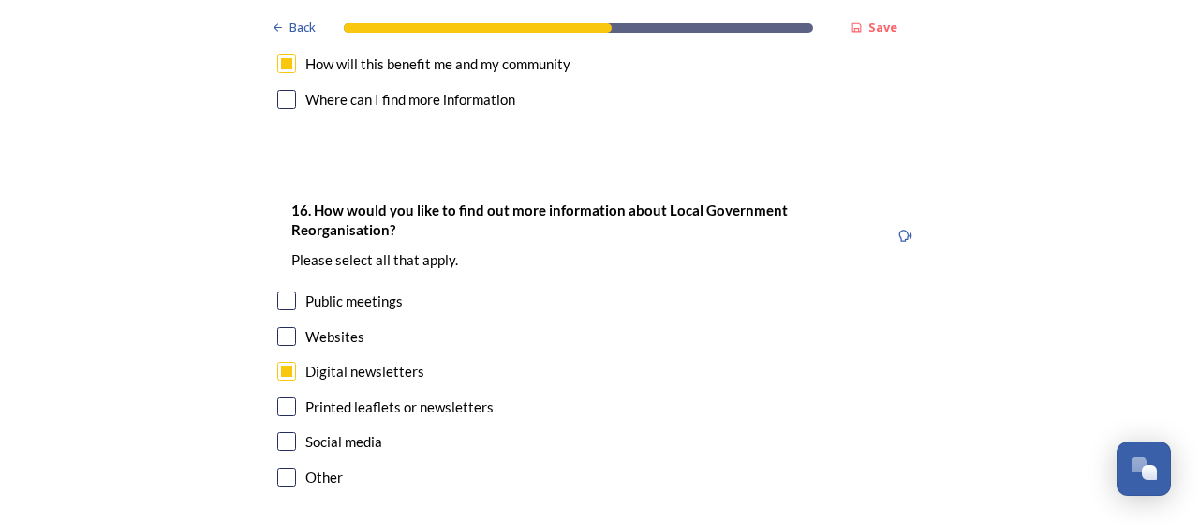
scroll to position [5923, 0]
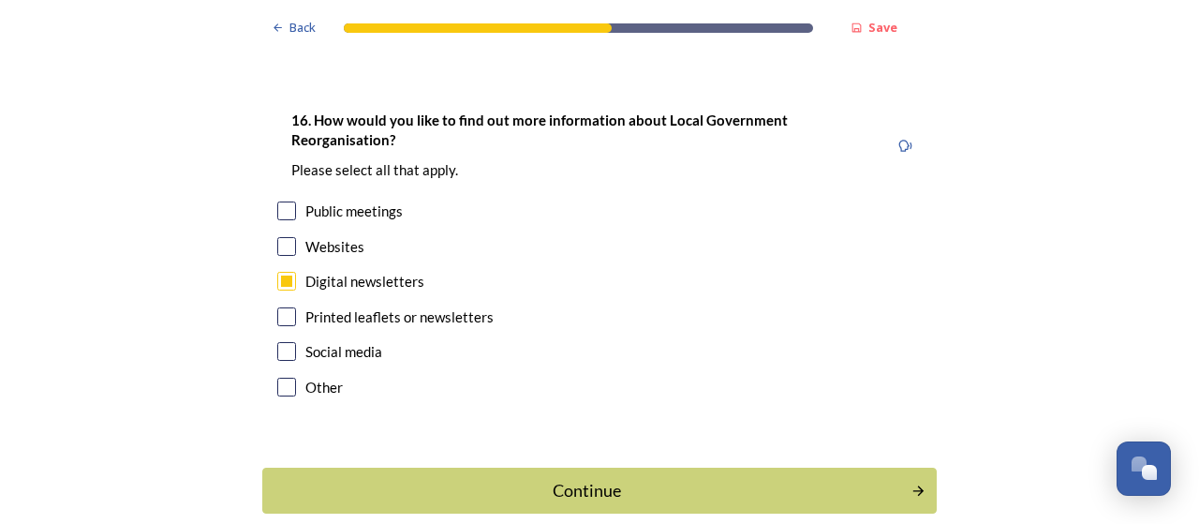
click at [645, 478] on div "Continue" at bounding box center [587, 490] width 628 height 25
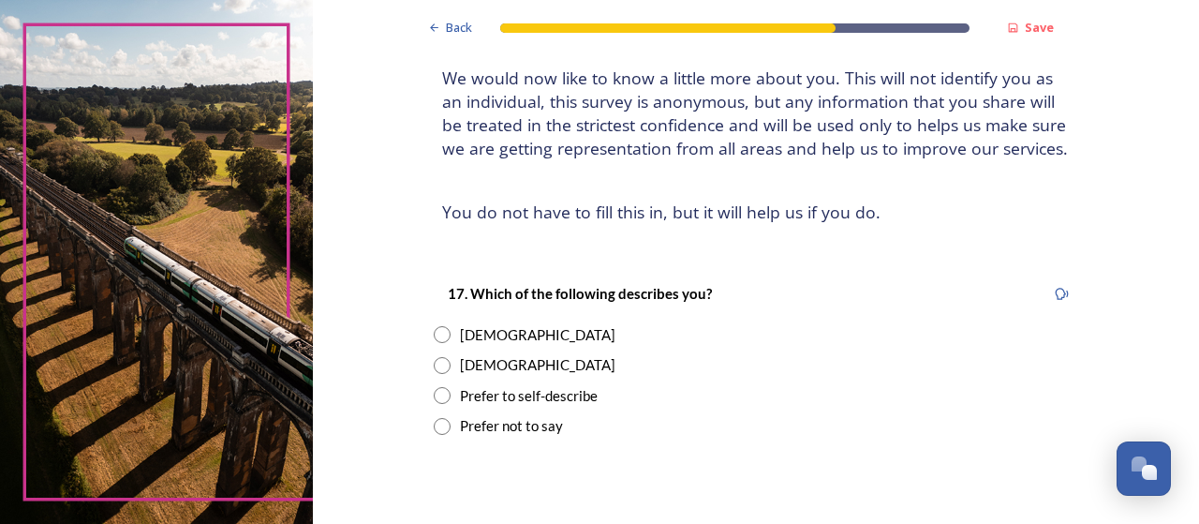
scroll to position [120, 0]
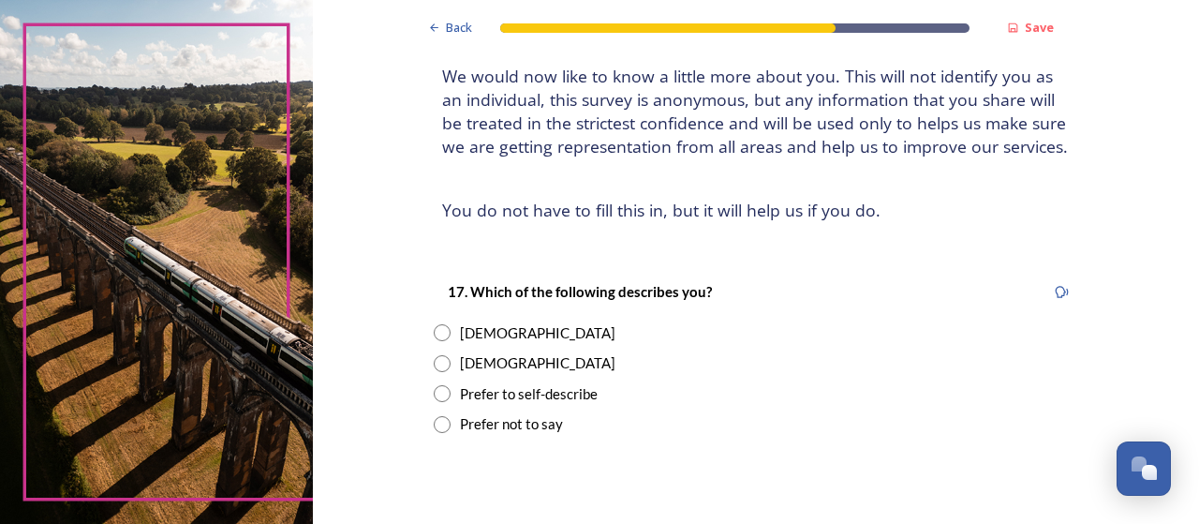
click at [466, 359] on div "Male" at bounding box center [537, 363] width 155 height 22
radio input "true"
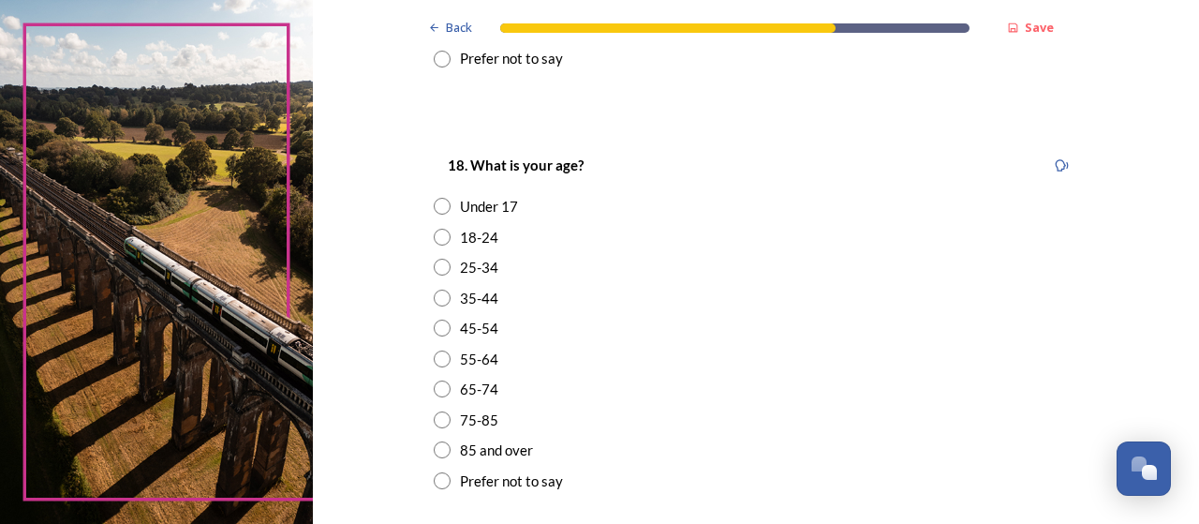
scroll to position [496, 0]
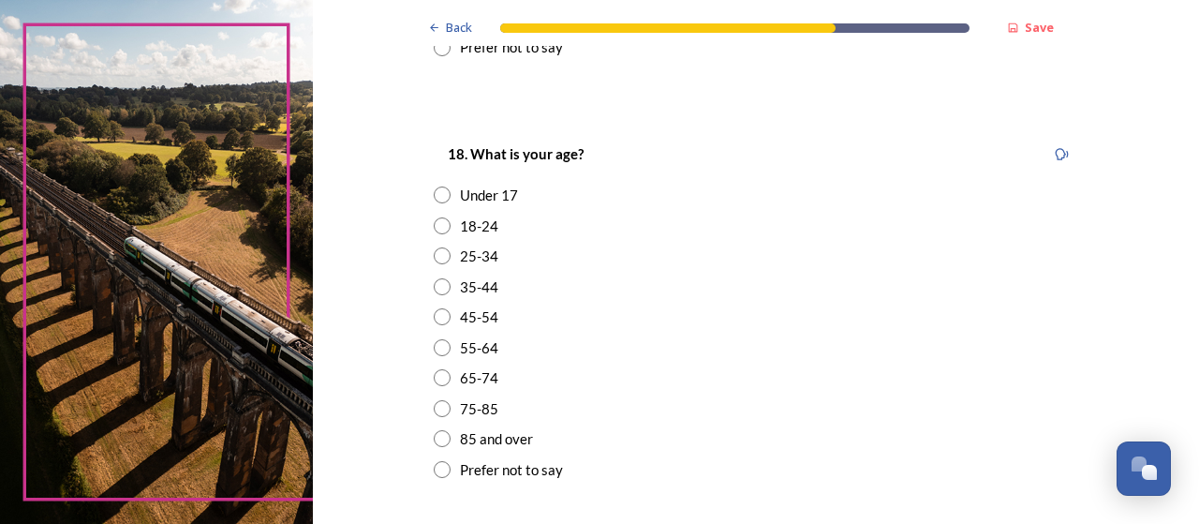
click at [488, 322] on div "45-54" at bounding box center [479, 317] width 38 height 22
radio input "true"
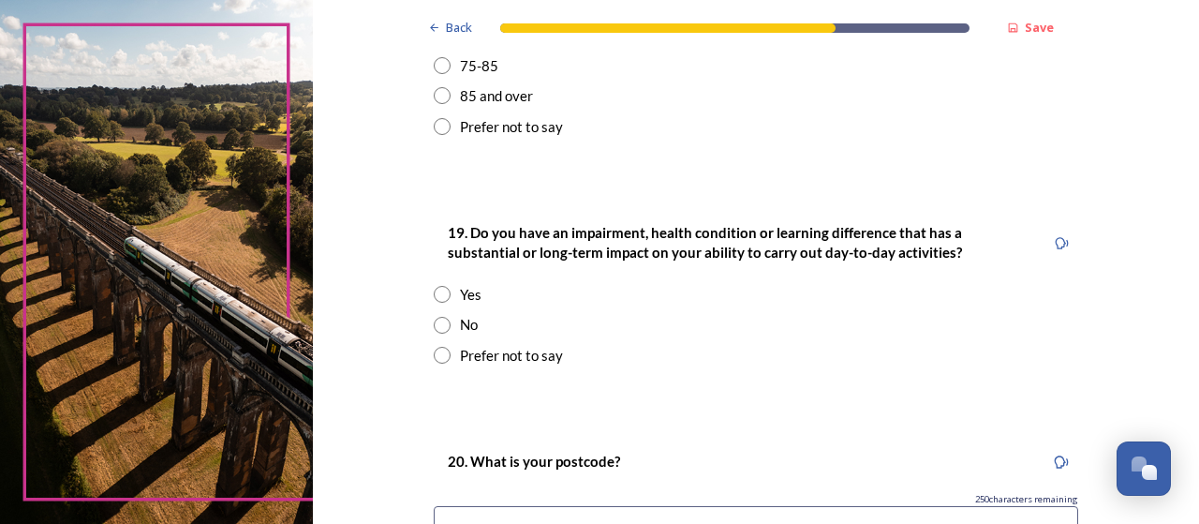
scroll to position [840, 0]
click at [477, 325] on div "No" at bounding box center [756, 324] width 644 height 22
radio input "true"
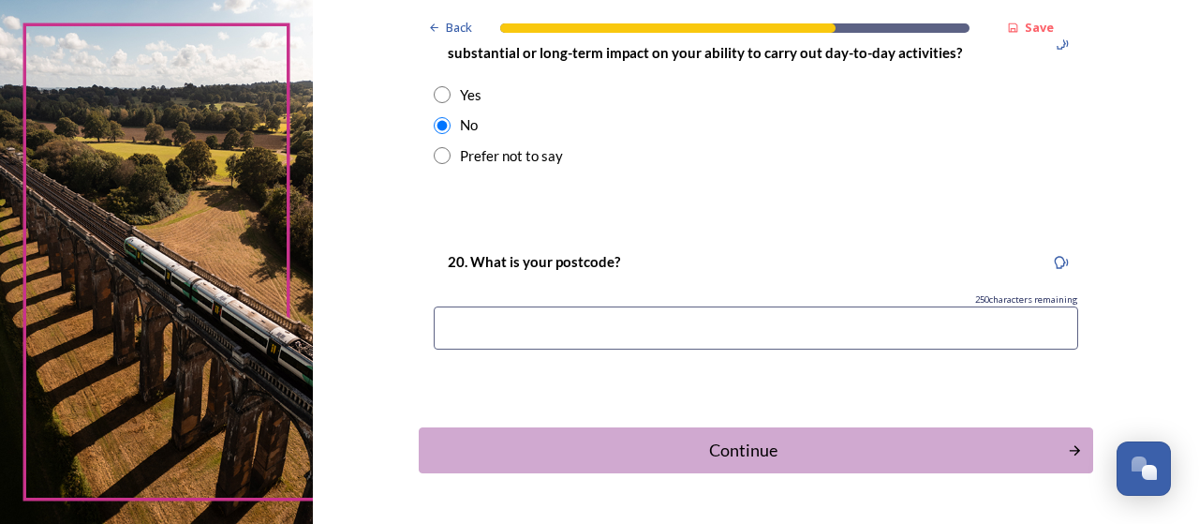
scroll to position [1053, 0]
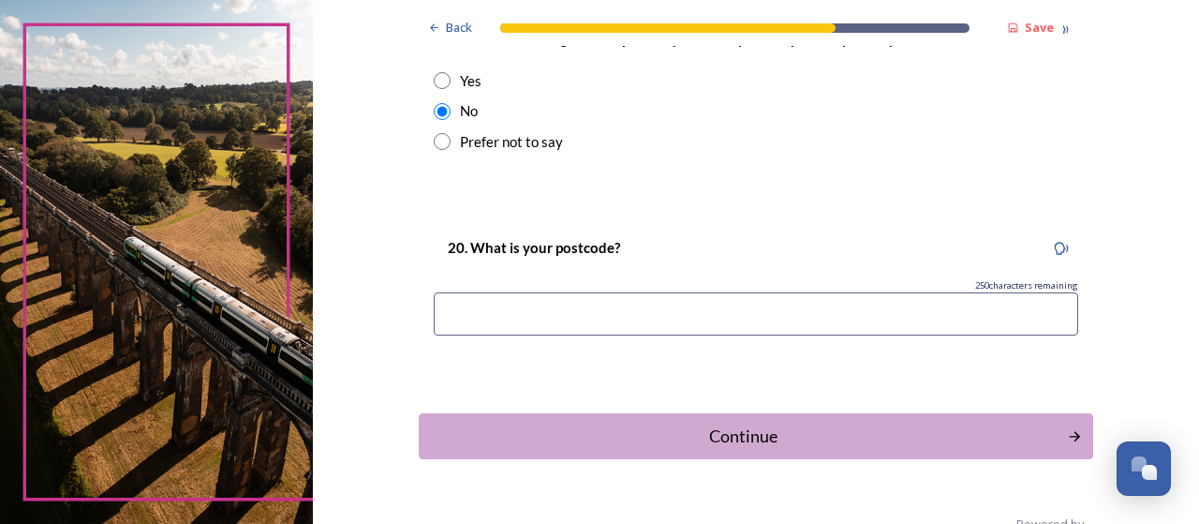
click at [674, 320] on input at bounding box center [756, 313] width 644 height 43
type input "bn43 5ay"
click at [775, 427] on div "Continue" at bounding box center [743, 435] width 628 height 25
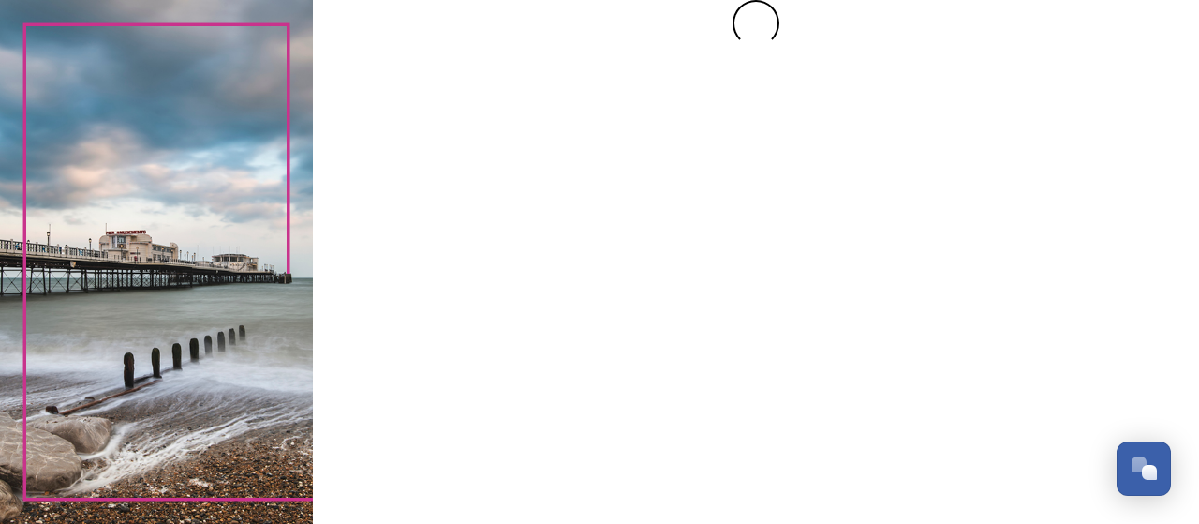
scroll to position [0, 0]
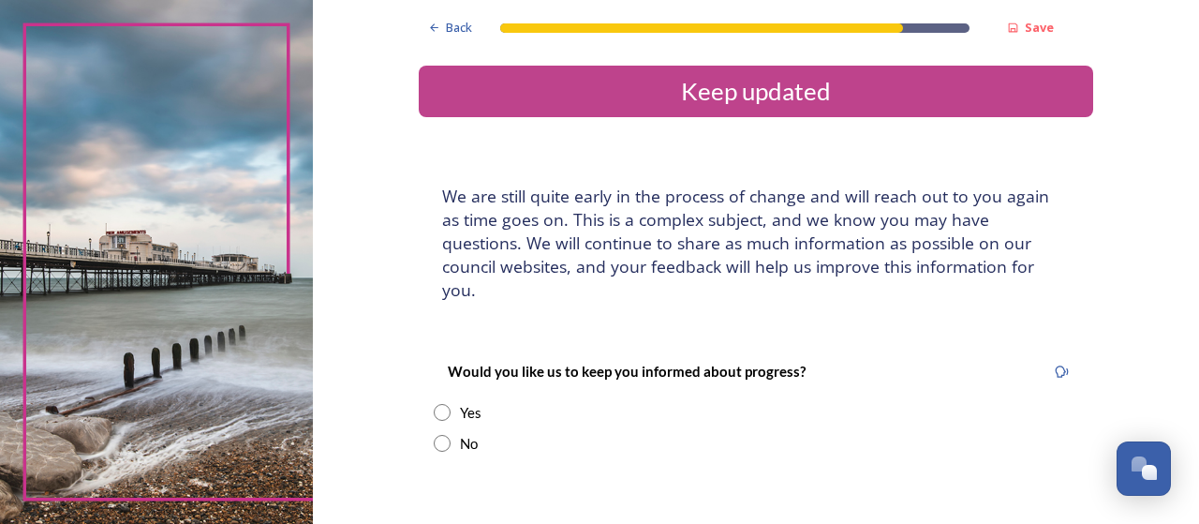
click at [460, 433] on div "No" at bounding box center [469, 444] width 18 height 22
radio input "true"
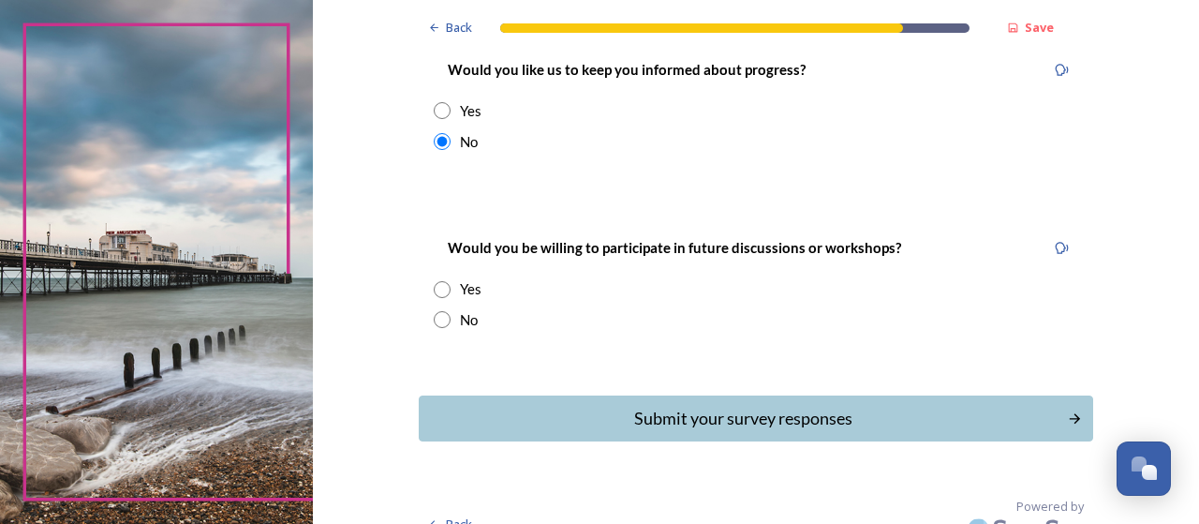
scroll to position [303, 0]
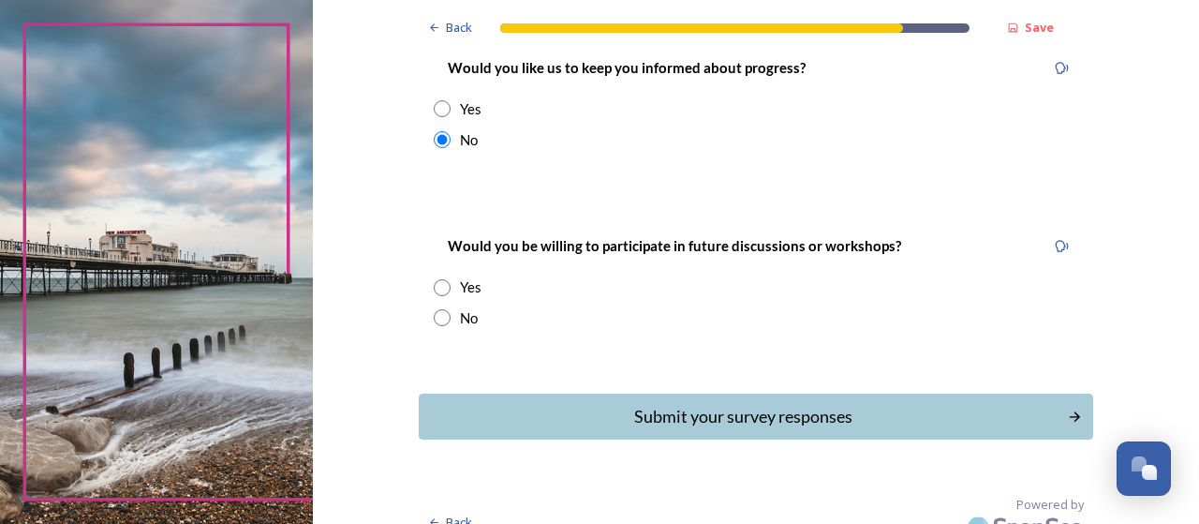
click at [460, 276] on div "Yes" at bounding box center [471, 287] width 22 height 22
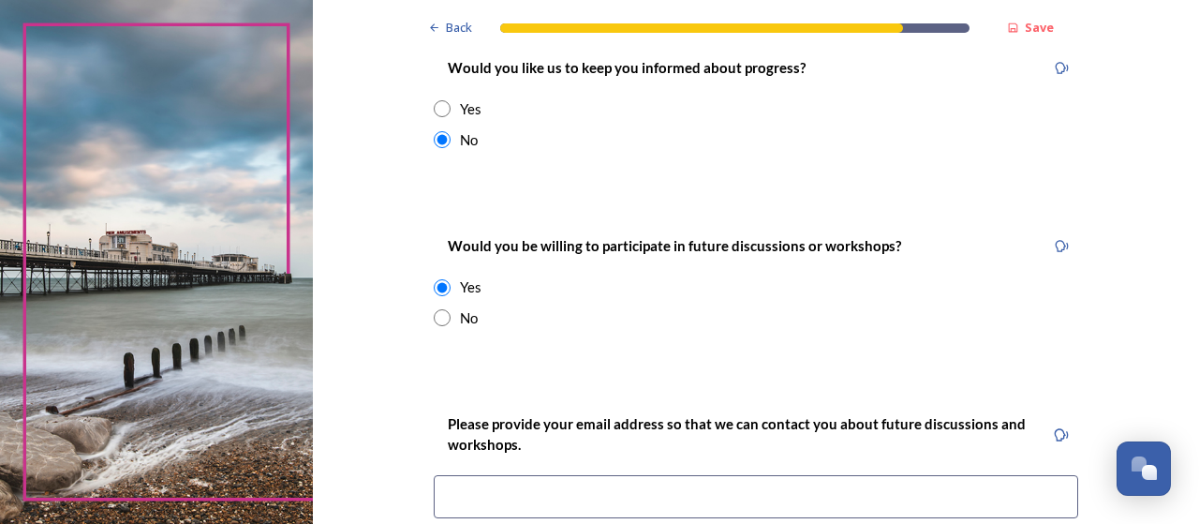
click at [460, 307] on div "No" at bounding box center [469, 318] width 18 height 22
radio input "false"
radio input "true"
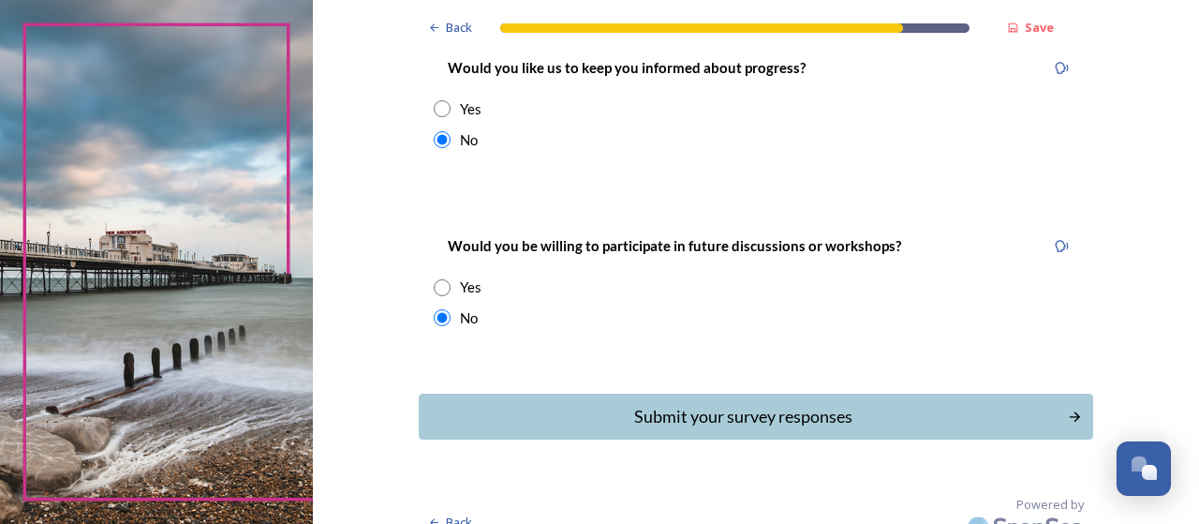
click at [783, 404] on div "Submit your survey responses" at bounding box center [743, 416] width 628 height 25
